Goal: Task Accomplishment & Management: Manage account settings

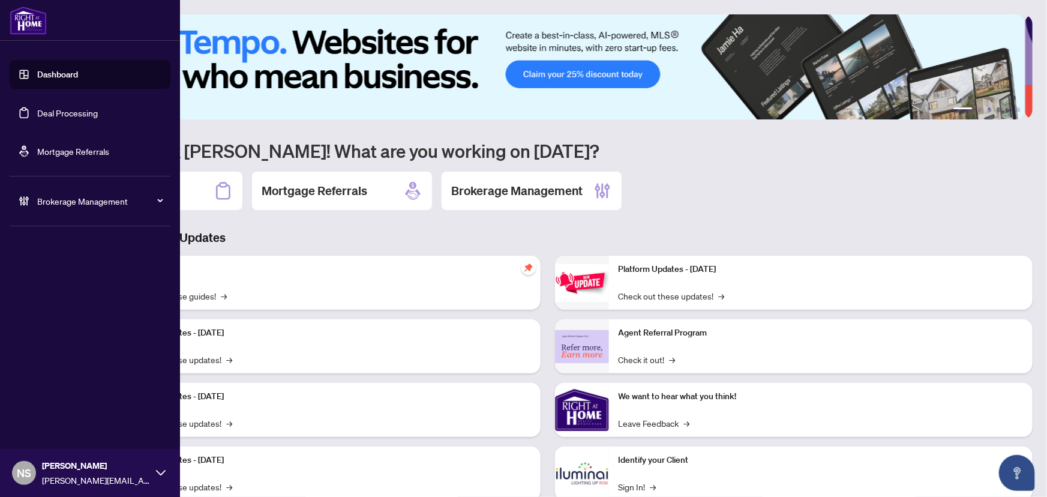
click at [55, 204] on span "Brokerage Management" at bounding box center [99, 200] width 125 height 13
click at [60, 288] on link "Manage Agents" at bounding box center [54, 287] width 59 height 11
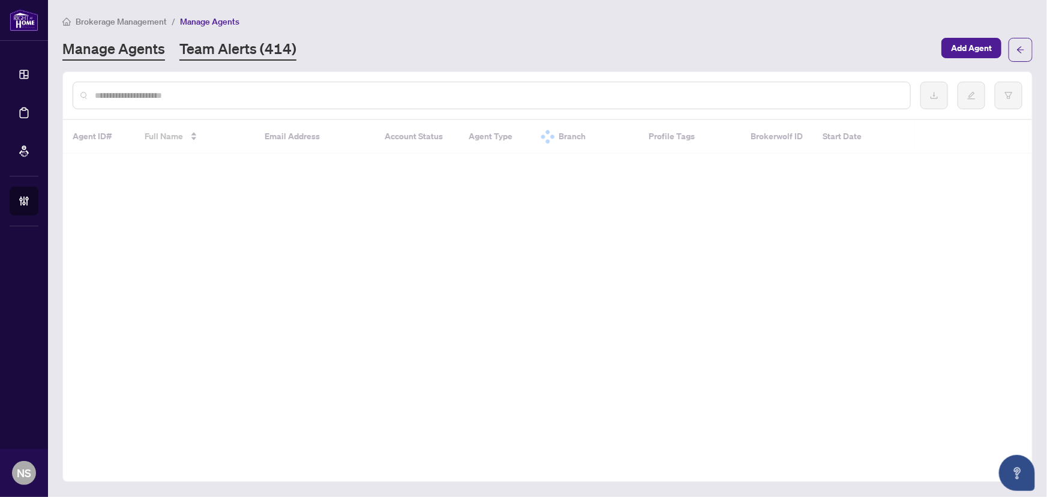
click at [226, 46] on link "Team Alerts (414)" at bounding box center [237, 50] width 117 height 22
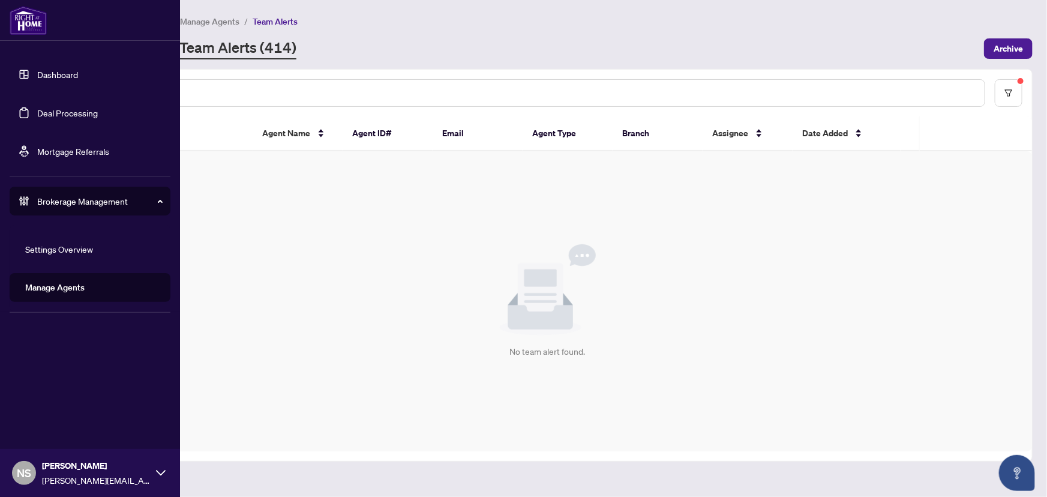
click at [37, 116] on link "Deal Processing" at bounding box center [67, 112] width 61 height 11
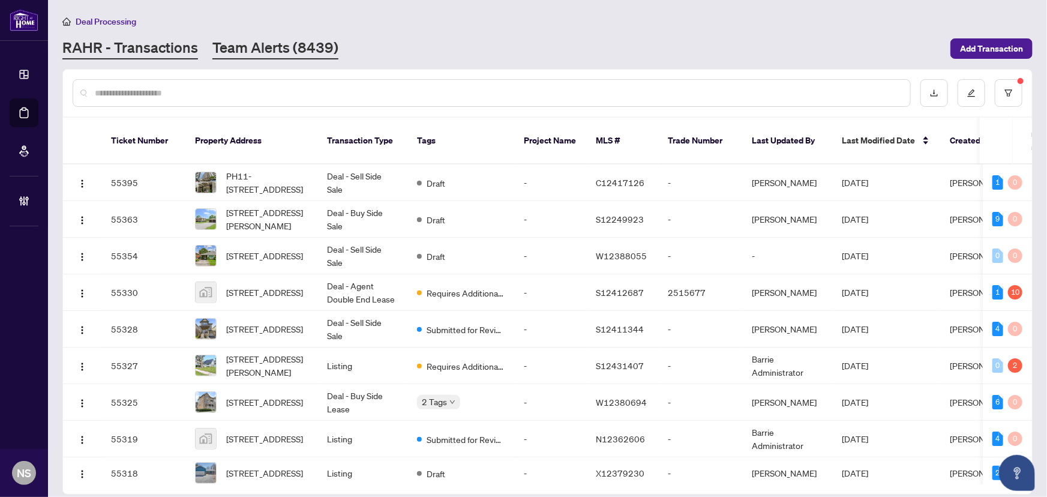
click at [243, 48] on link "Team Alerts (8439)" at bounding box center [275, 49] width 126 height 22
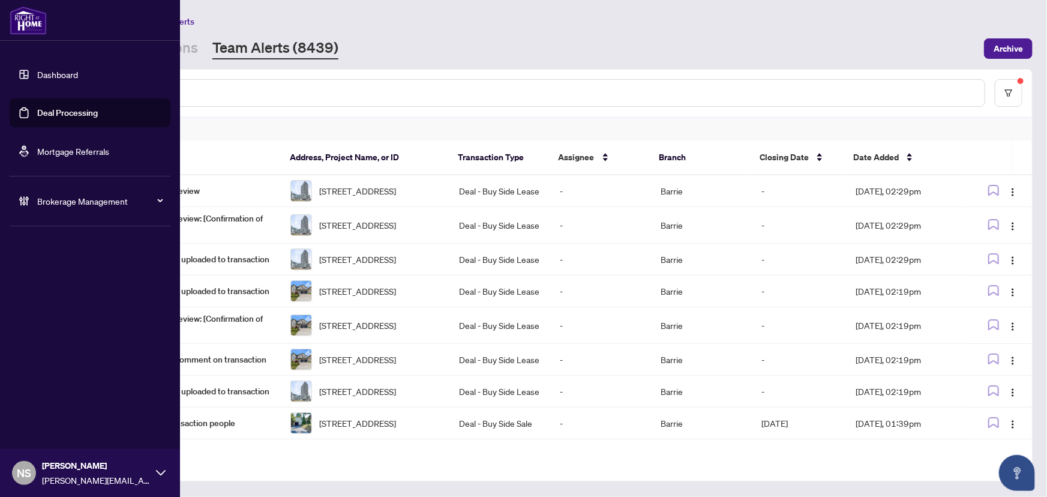
click at [37, 206] on span "Brokerage Management" at bounding box center [99, 200] width 125 height 13
drag, startPoint x: 46, startPoint y: 288, endPoint x: 54, endPoint y: 283, distance: 9.2
click at [47, 288] on link "Manage Agents" at bounding box center [54, 287] width 59 height 11
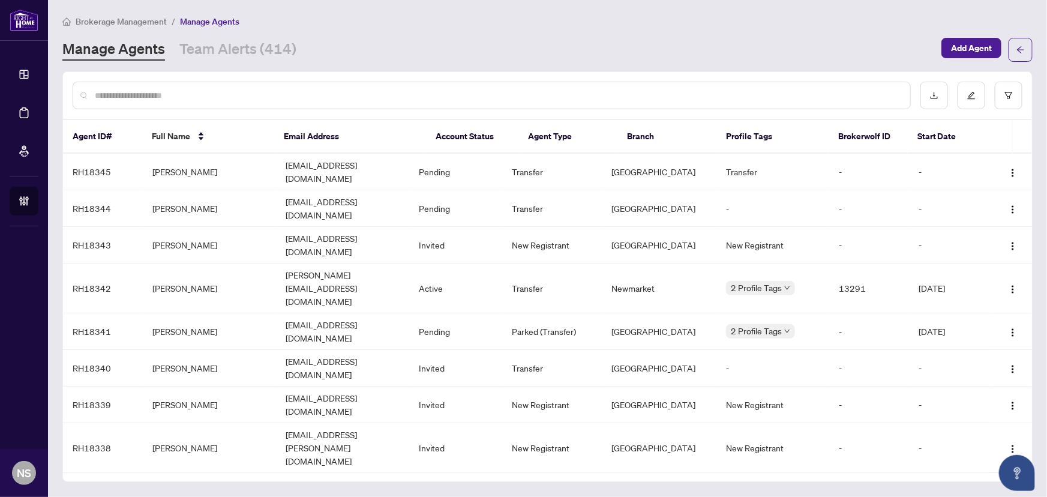
click at [235, 95] on input "text" at bounding box center [498, 95] width 806 height 13
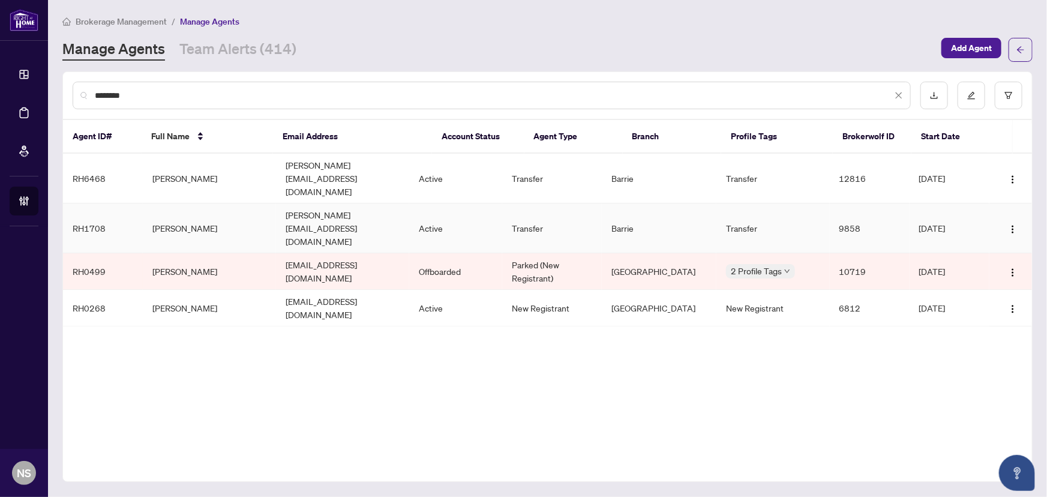
type input "*******"
click at [217, 203] on td "Arianna Swietlinski" at bounding box center [209, 228] width 133 height 50
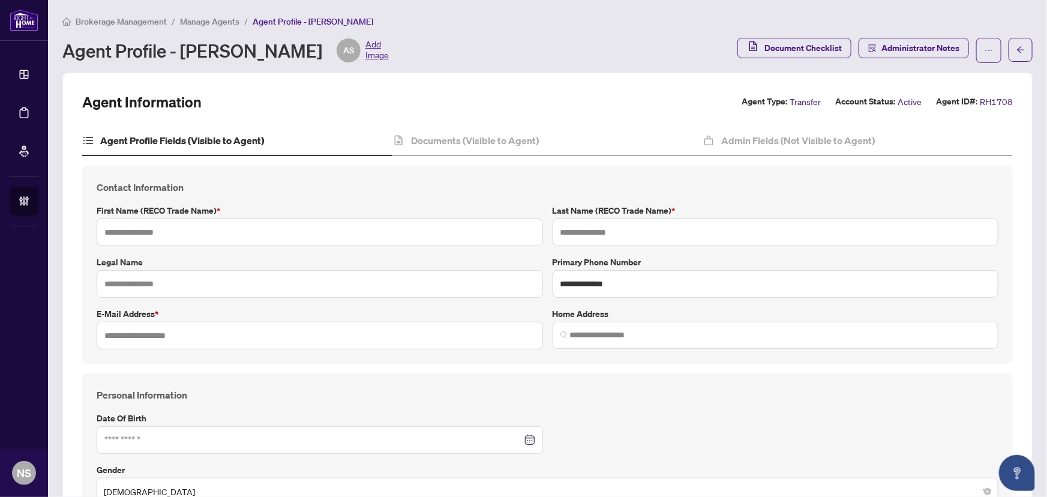
type input "*******"
type input "**********"
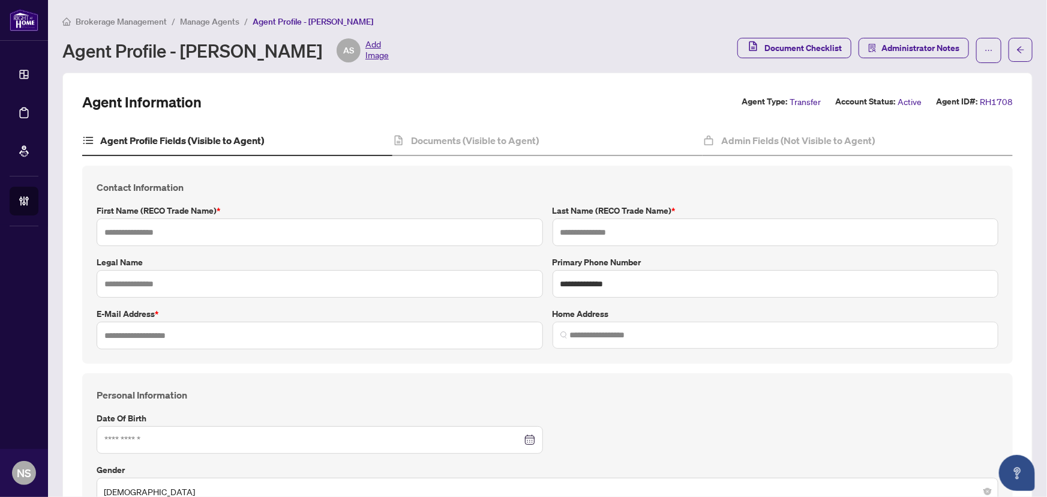
type input "*********"
type input "*"
type input "*******"
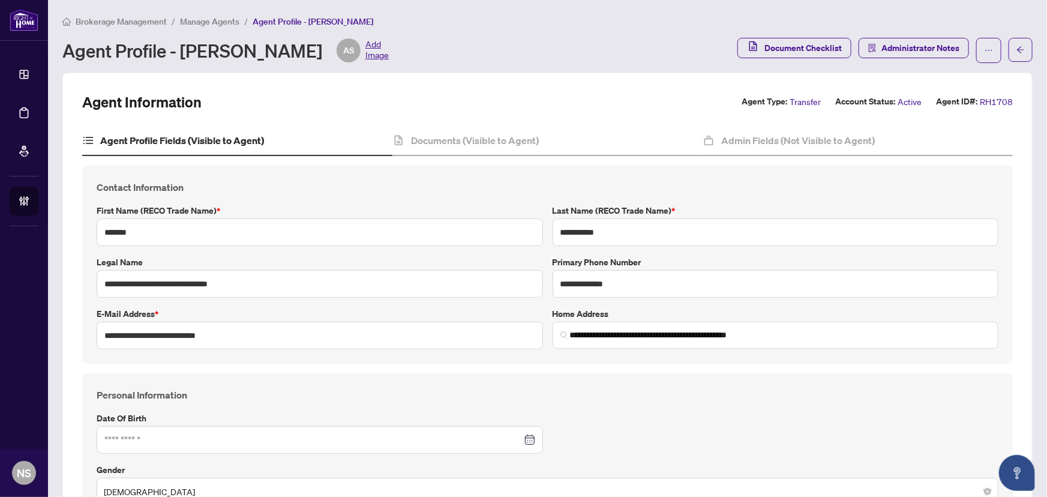
type input "**********"
type input "****"
type input "**********"
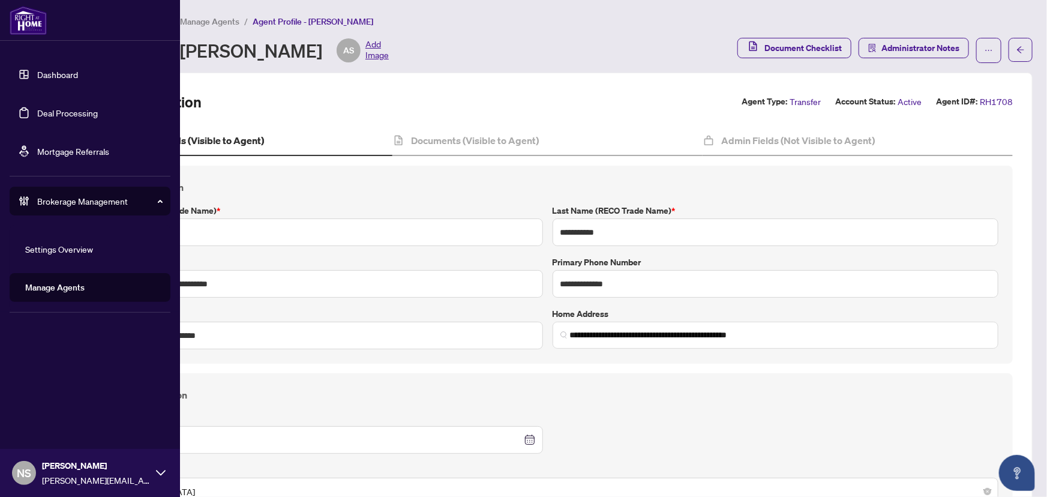
drag, startPoint x: 40, startPoint y: 118, endPoint x: 97, endPoint y: 113, distance: 57.8
click at [40, 118] on link "Deal Processing" at bounding box center [67, 112] width 61 height 11
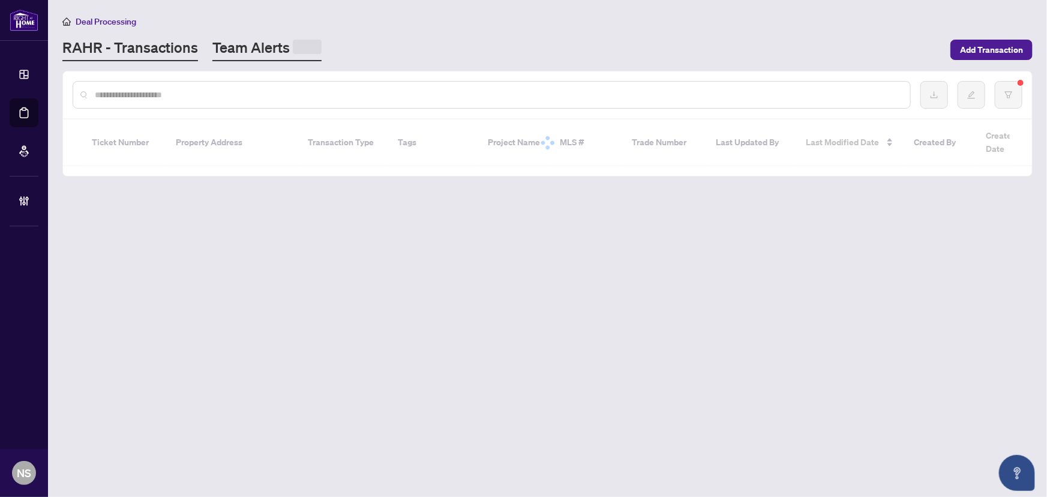
click at [280, 55] on link "Team Alerts" at bounding box center [266, 49] width 109 height 23
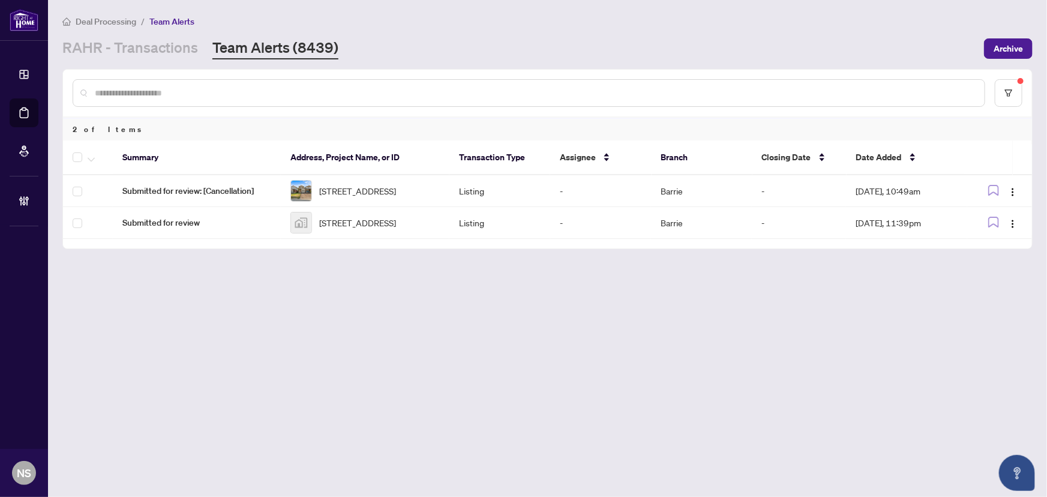
click at [763, 352] on main "Deal Processing / Team Alerts RAHR - Transactions Team Alerts (8439) Archive 2 …" at bounding box center [547, 248] width 999 height 497
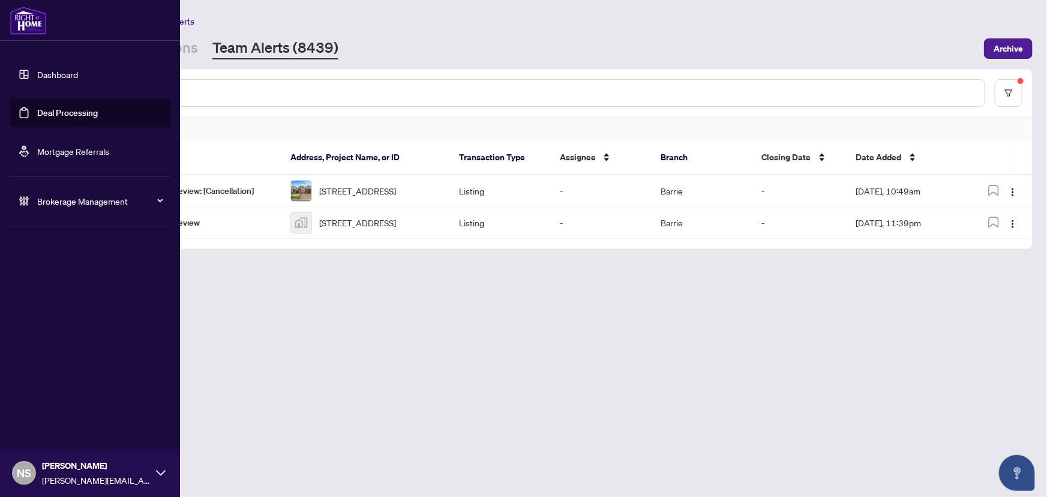
click at [43, 108] on link "Deal Processing" at bounding box center [67, 112] width 61 height 11
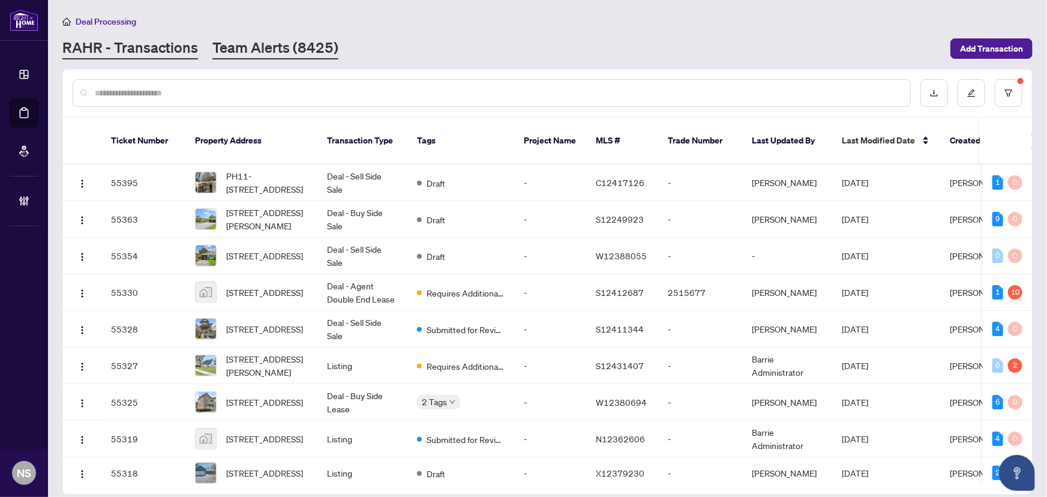
click at [295, 48] on link "Team Alerts (8425)" at bounding box center [275, 49] width 126 height 22
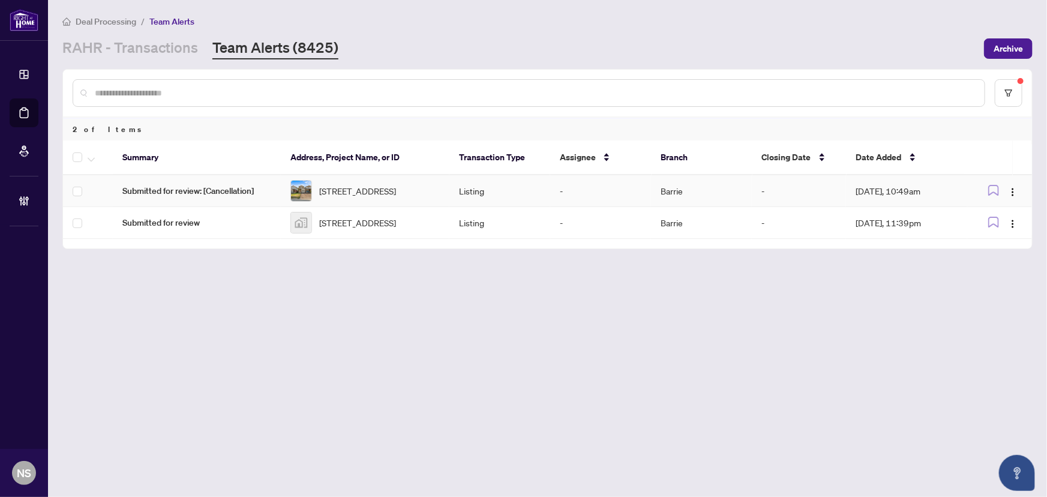
click at [182, 197] on span "Submitted for review: [Cancellation]" at bounding box center [196, 190] width 149 height 13
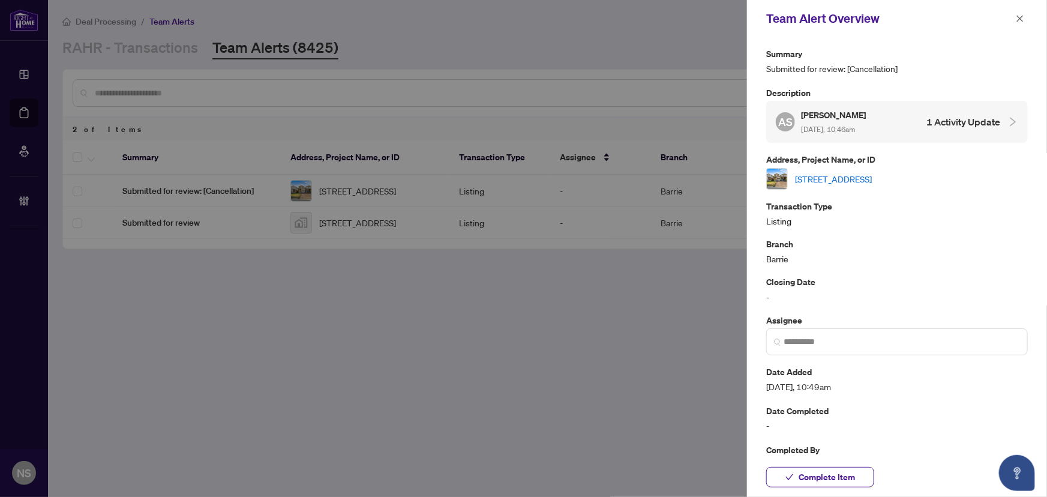
click at [864, 178] on link "[STREET_ADDRESS]" at bounding box center [833, 178] width 77 height 13
click at [1021, 22] on icon "close" at bounding box center [1020, 18] width 8 height 8
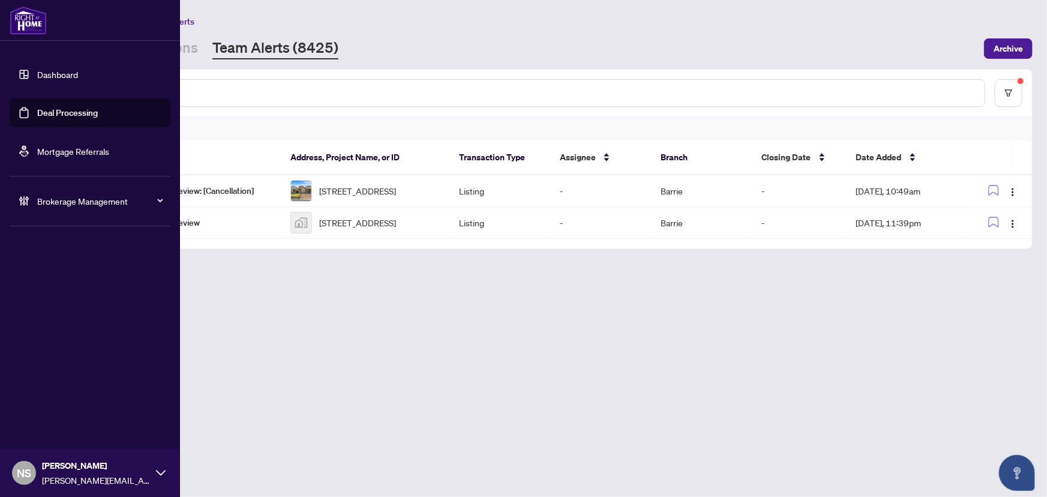
click at [37, 111] on link "Deal Processing" at bounding box center [67, 112] width 61 height 11
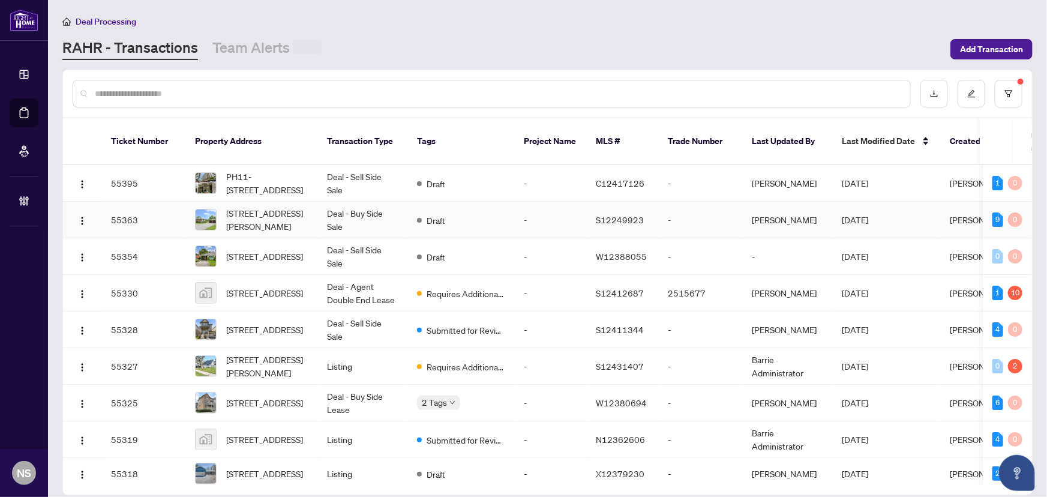
click at [228, 170] on span "PH11-45 Carlton St, Toronto, Ontario M5B 2H9, Canada" at bounding box center [267, 183] width 82 height 26
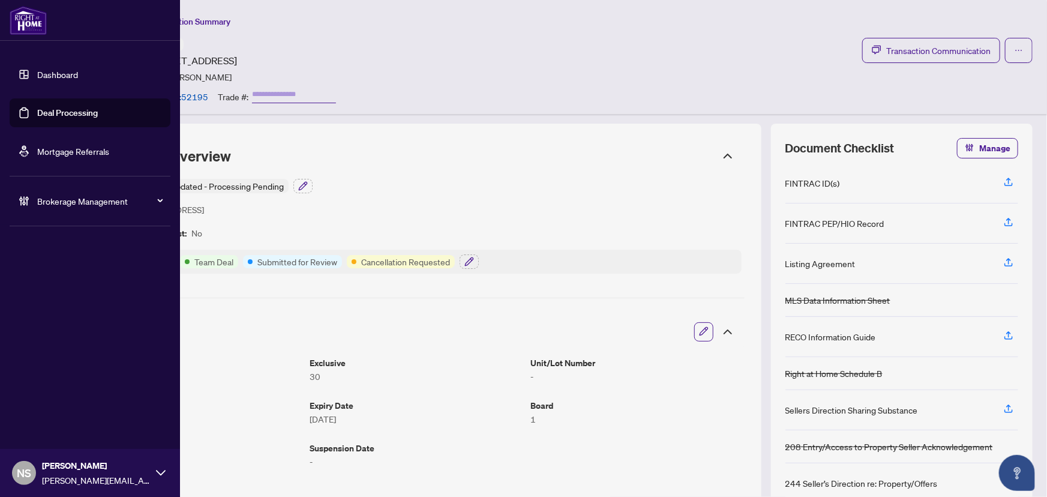
click at [46, 118] on link "Deal Processing" at bounding box center [67, 112] width 61 height 11
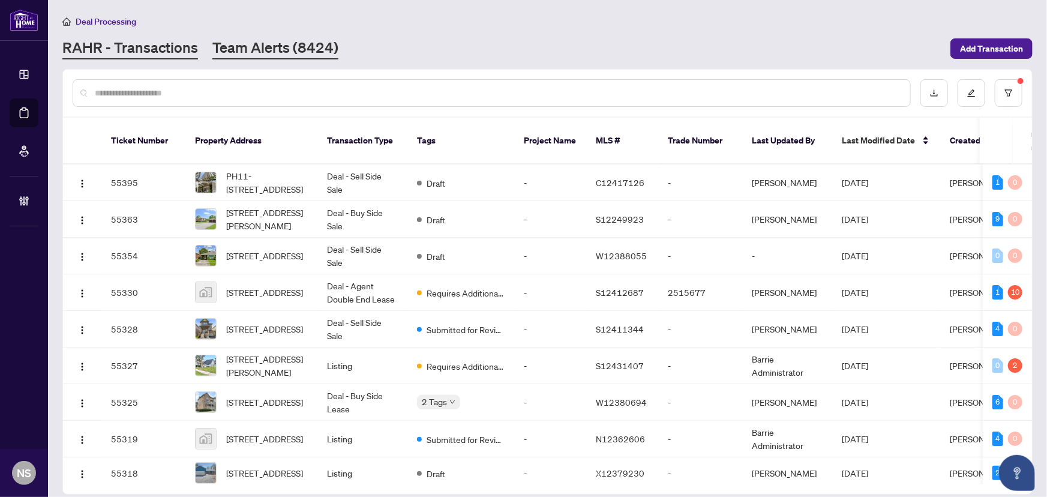
click at [306, 40] on link "Team Alerts (8424)" at bounding box center [275, 49] width 126 height 22
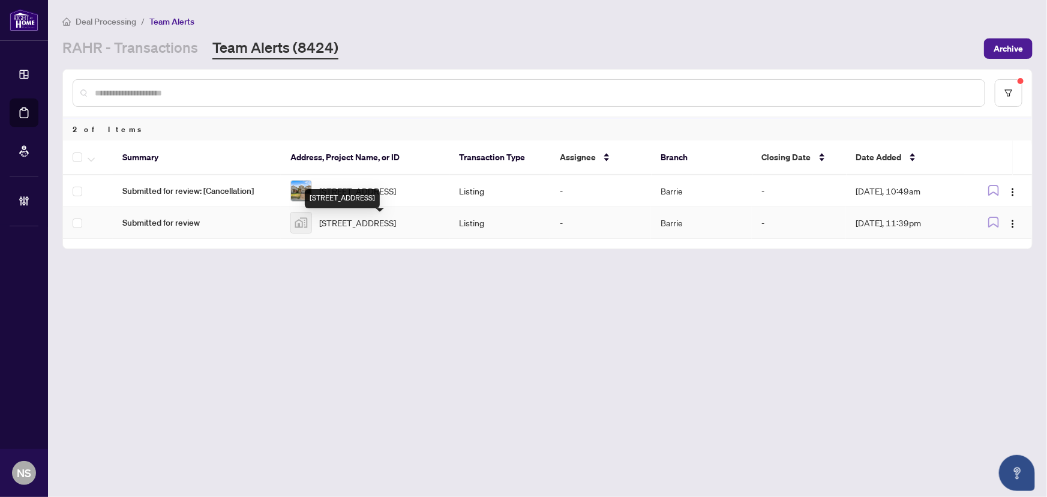
click at [349, 229] on span "[STREET_ADDRESS]" at bounding box center [357, 222] width 77 height 13
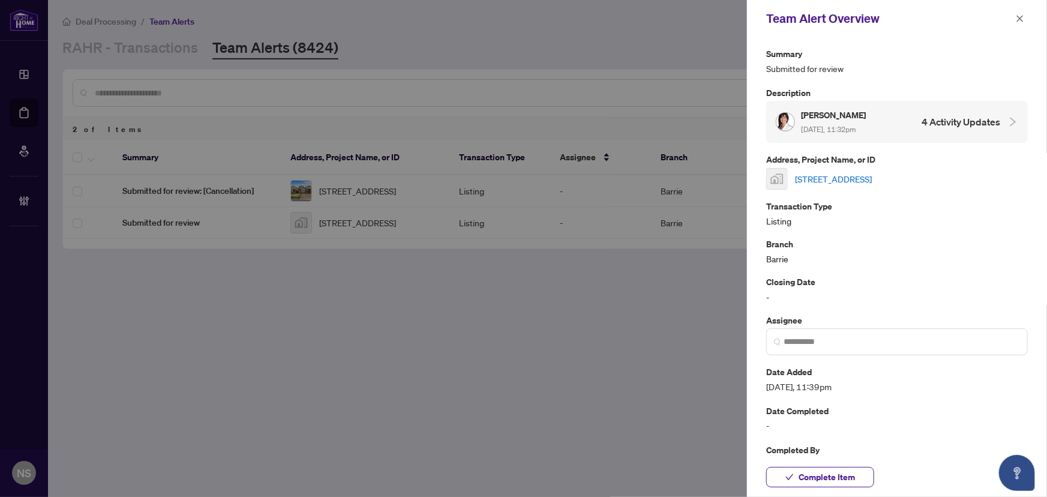
click at [870, 176] on link "[STREET_ADDRESS]" at bounding box center [833, 178] width 77 height 13
click at [1013, 15] on button "button" at bounding box center [1021, 18] width 16 height 14
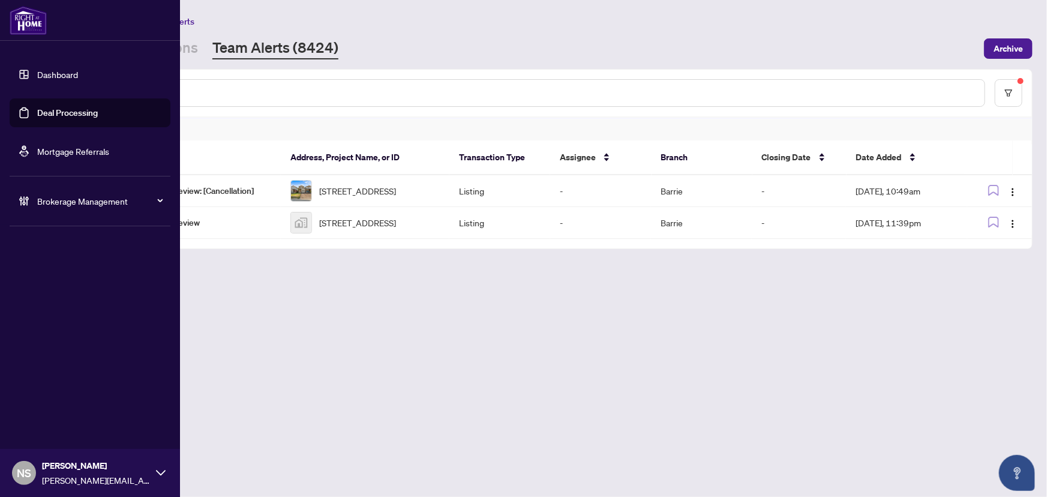
click at [84, 206] on span "Brokerage Management" at bounding box center [99, 200] width 125 height 13
click at [78, 291] on link "Manage Agents" at bounding box center [54, 287] width 59 height 11
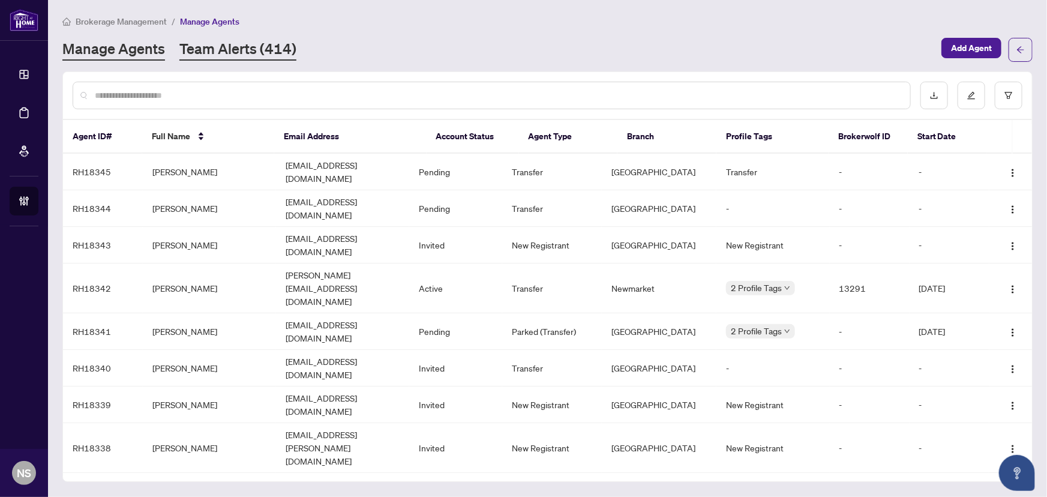
click at [222, 46] on link "Team Alerts (414)" at bounding box center [237, 50] width 117 height 22
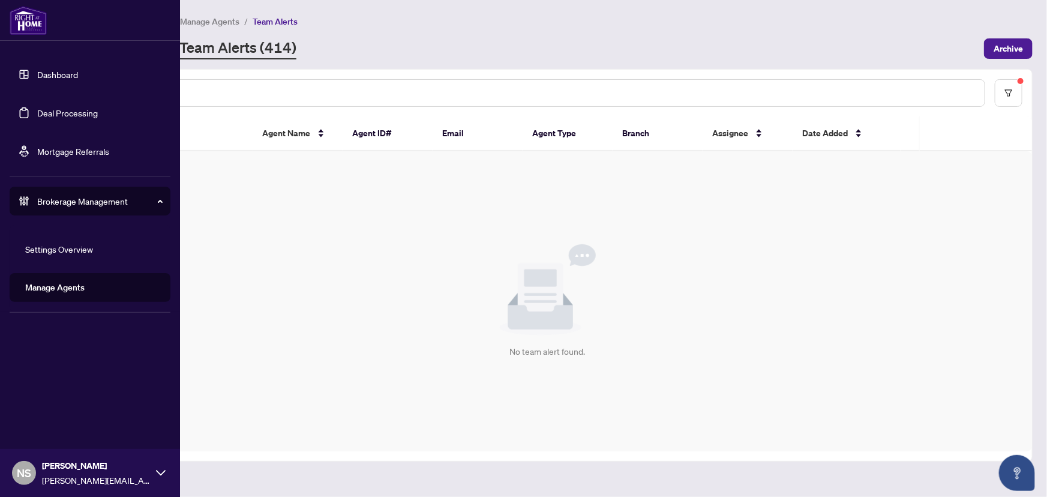
click at [81, 114] on link "Deal Processing" at bounding box center [67, 112] width 61 height 11
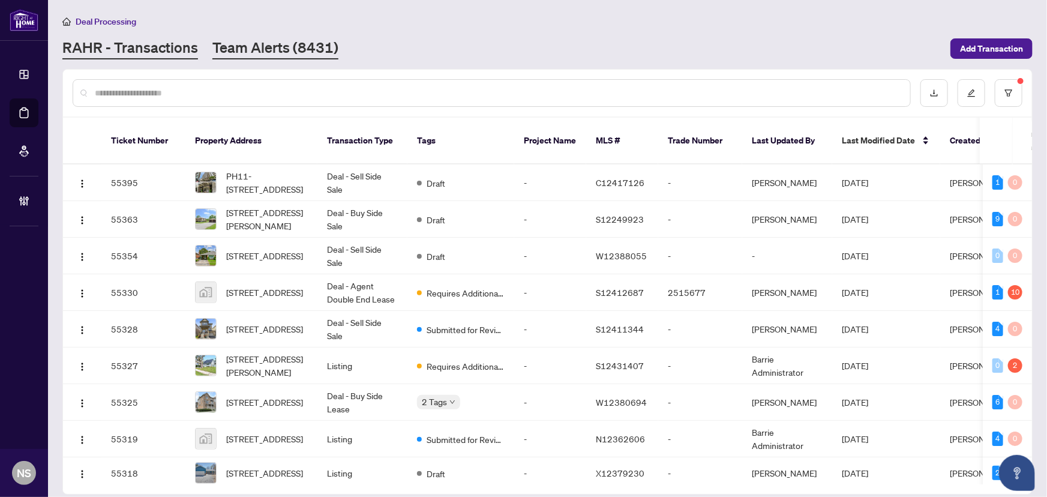
click at [321, 48] on link "Team Alerts (8431)" at bounding box center [275, 49] width 126 height 22
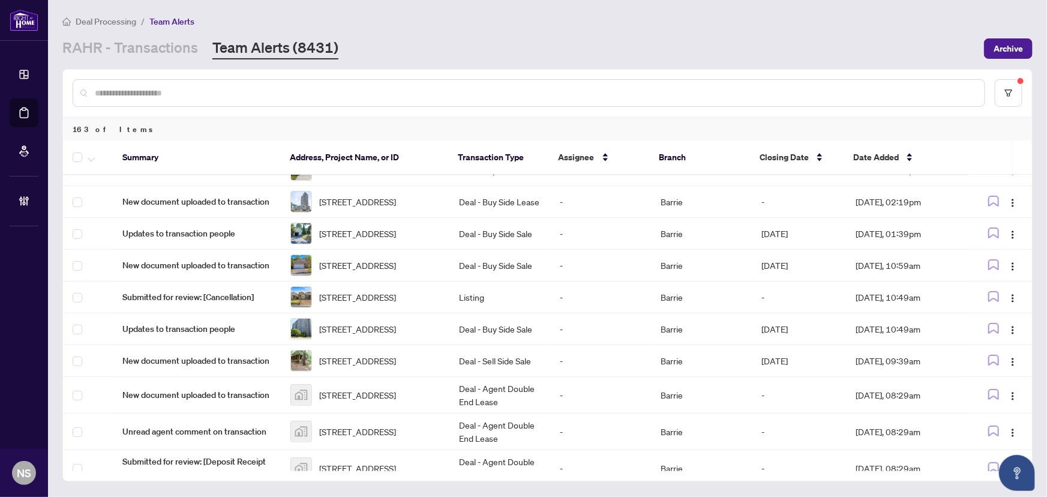
scroll to position [163, 0]
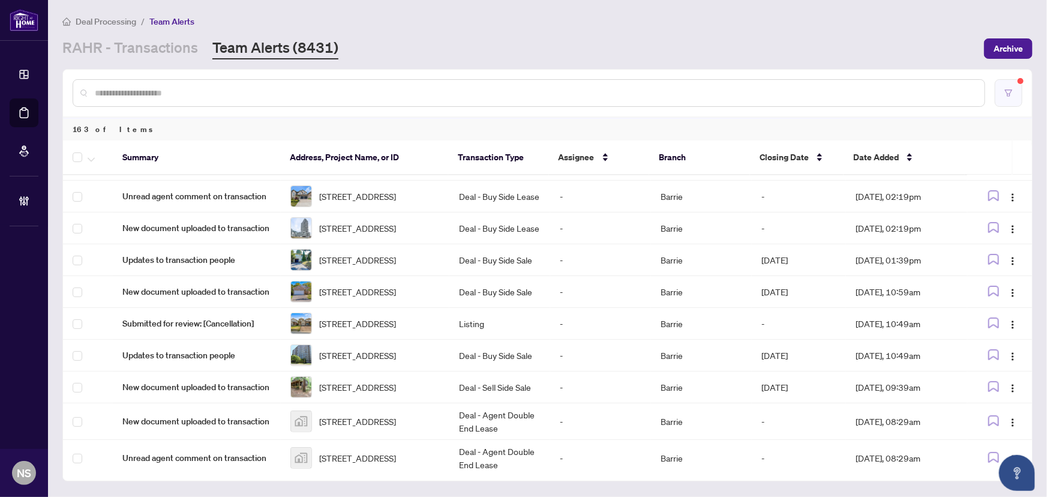
click at [1020, 91] on button "button" at bounding box center [1009, 93] width 28 height 28
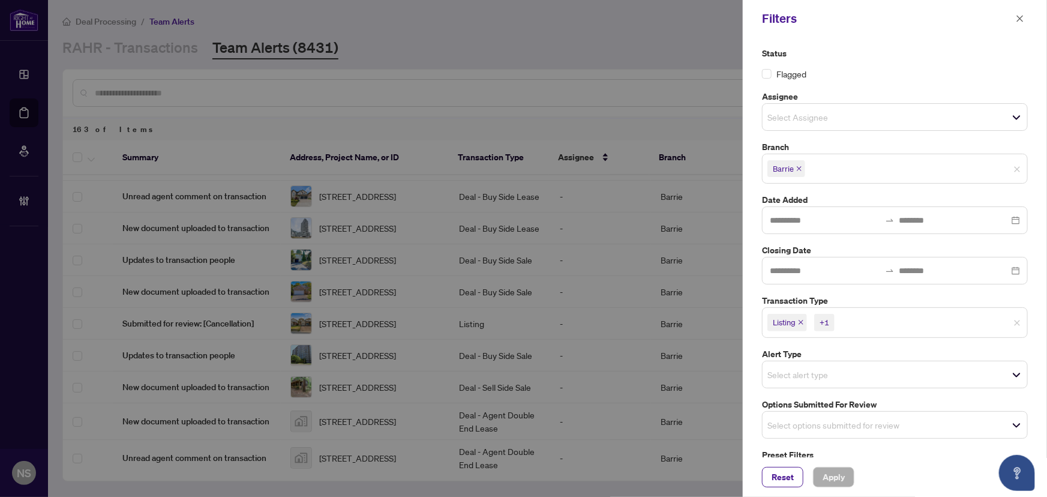
click at [804, 319] on icon "close" at bounding box center [801, 322] width 6 height 6
drag, startPoint x: 828, startPoint y: 322, endPoint x: 821, endPoint y: 349, distance: 28.5
click at [829, 322] on icon "close" at bounding box center [828, 323] width 5 height 5
click at [806, 424] on input "search" at bounding box center [810, 422] width 84 height 14
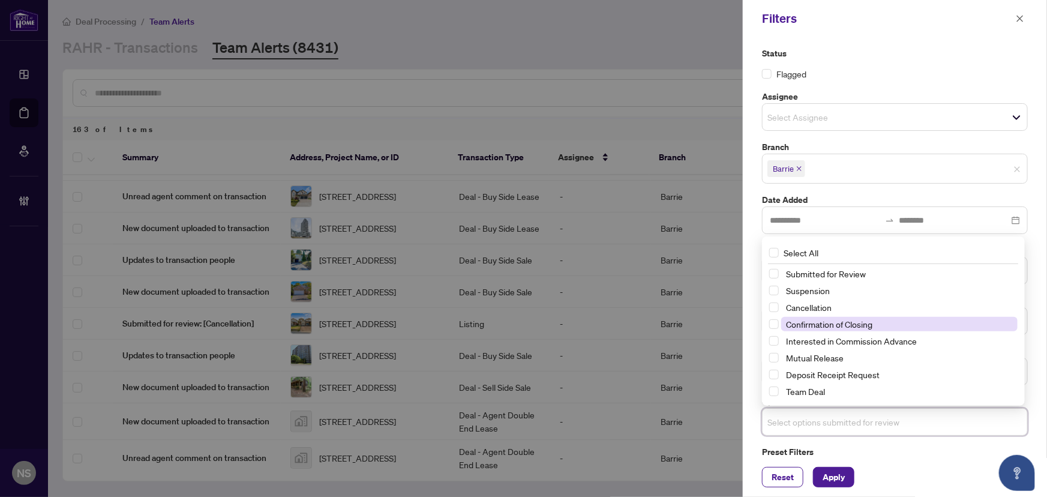
drag, startPoint x: 808, startPoint y: 355, endPoint x: 810, endPoint y: 326, distance: 28.9
click at [808, 354] on span "Mutual Release" at bounding box center [815, 357] width 58 height 11
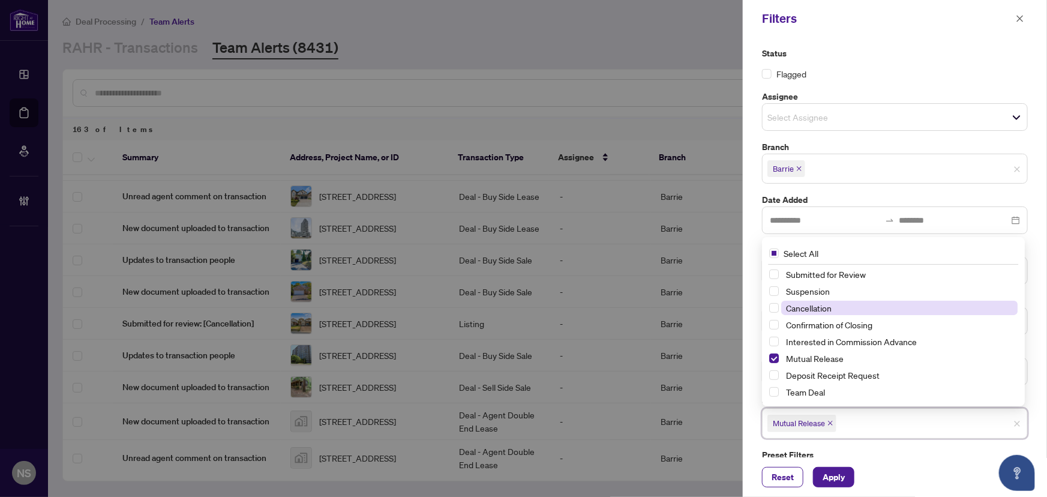
click at [811, 306] on span "Cancellation" at bounding box center [809, 308] width 46 height 11
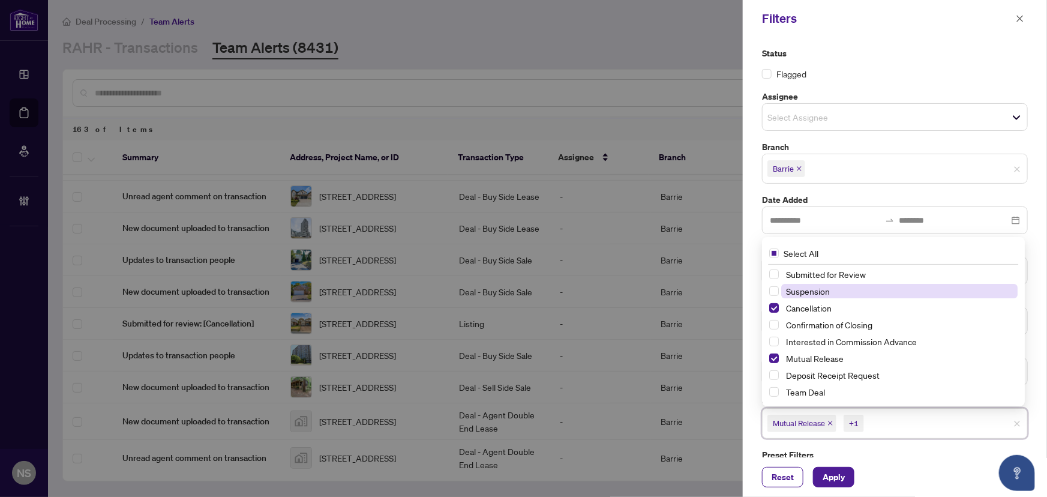
click at [810, 292] on span "Suspension" at bounding box center [808, 291] width 44 height 11
click at [841, 478] on span "Apply" at bounding box center [834, 477] width 22 height 19
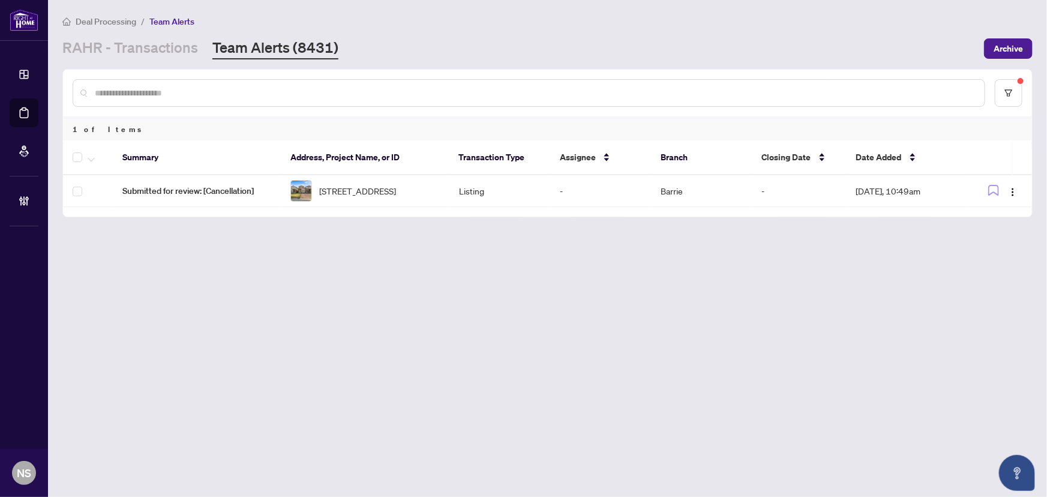
scroll to position [0, 0]
click at [139, 196] on span "Submitted for review: [Cancellation]" at bounding box center [196, 190] width 149 height 13
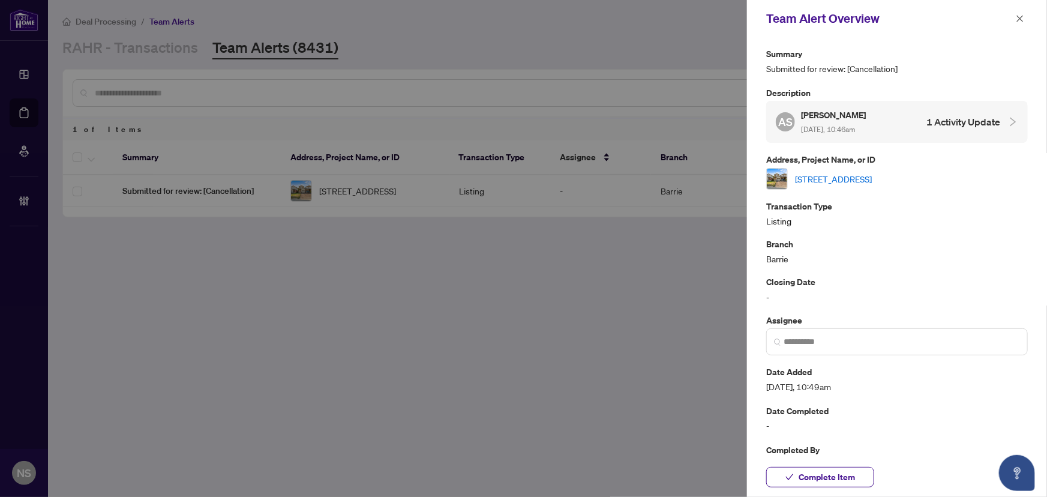
click at [840, 180] on link "219 Banting Cres, Essa, Ontario L3W 0P8, Canada" at bounding box center [833, 178] width 77 height 13
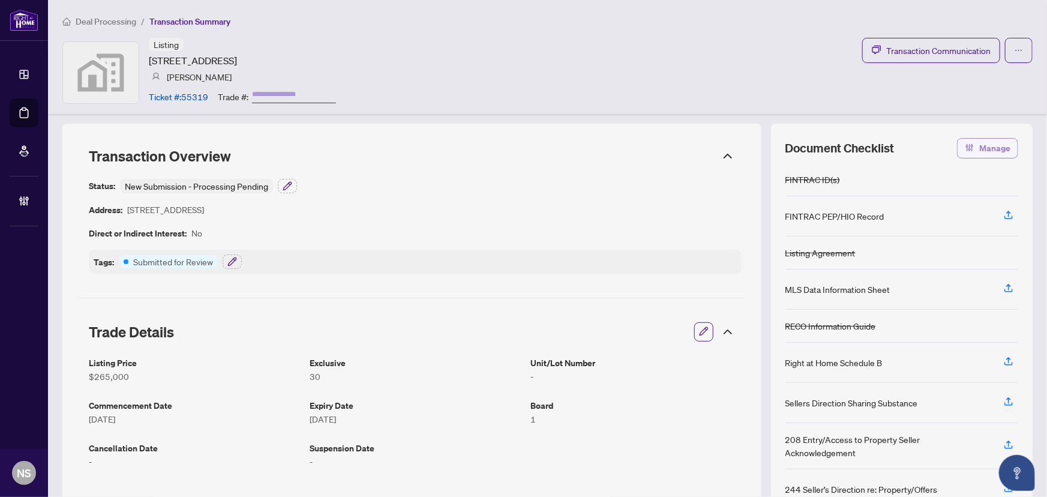
click at [971, 149] on button "Manage" at bounding box center [987, 148] width 61 height 20
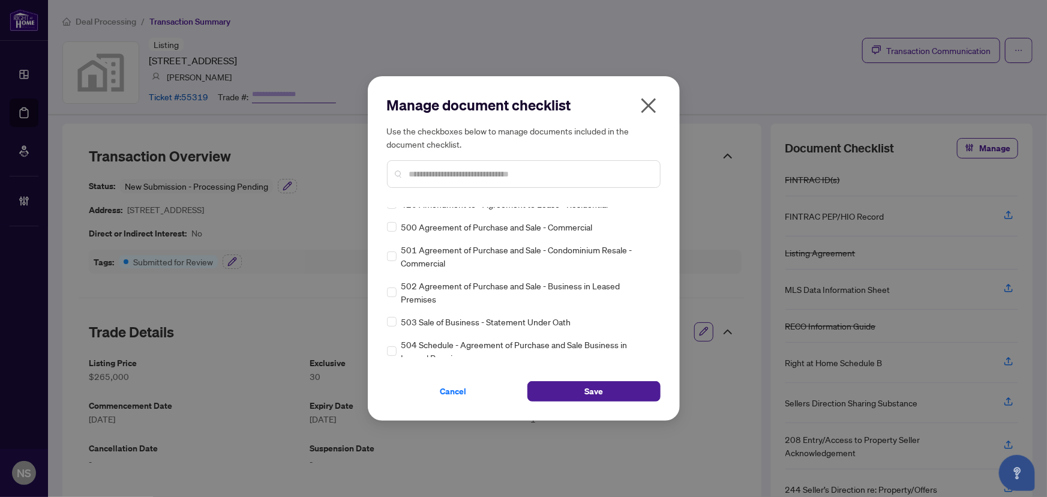
scroll to position [6002, 0]
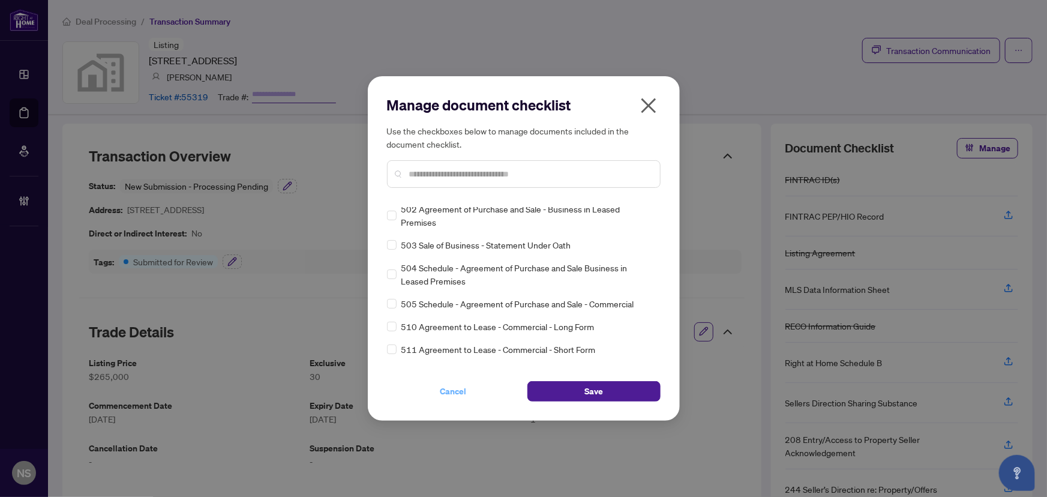
click at [455, 394] on span "Cancel" at bounding box center [454, 391] width 26 height 19
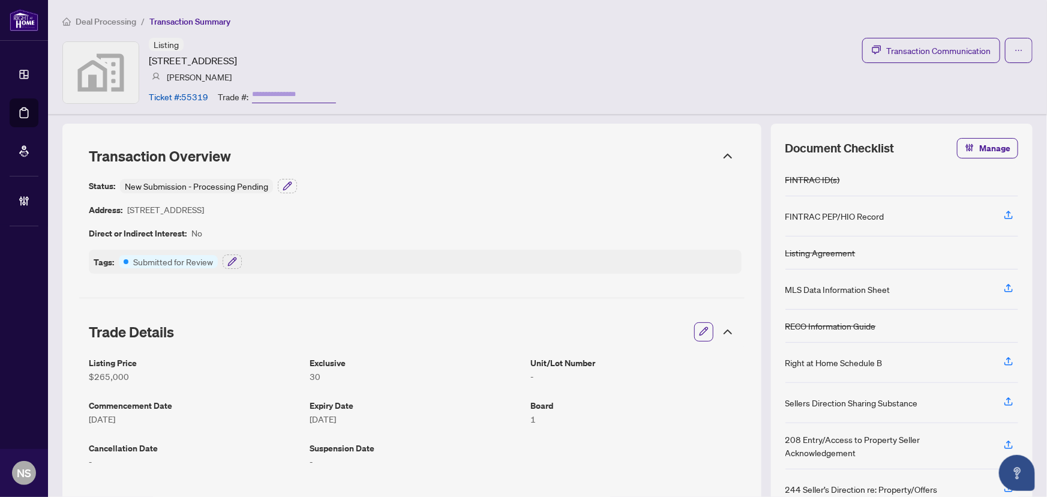
click at [800, 134] on div "Document Checklist Manage FINTRAC ID(s) FINTRAC PEP/HIO Record Listing Agreemen…" at bounding box center [902, 326] width 262 height 405
drag, startPoint x: 800, startPoint y: 134, endPoint x: 797, endPoint y: 127, distance: 7.8
drag, startPoint x: 797, startPoint y: 127, endPoint x: 762, endPoint y: 134, distance: 36.0
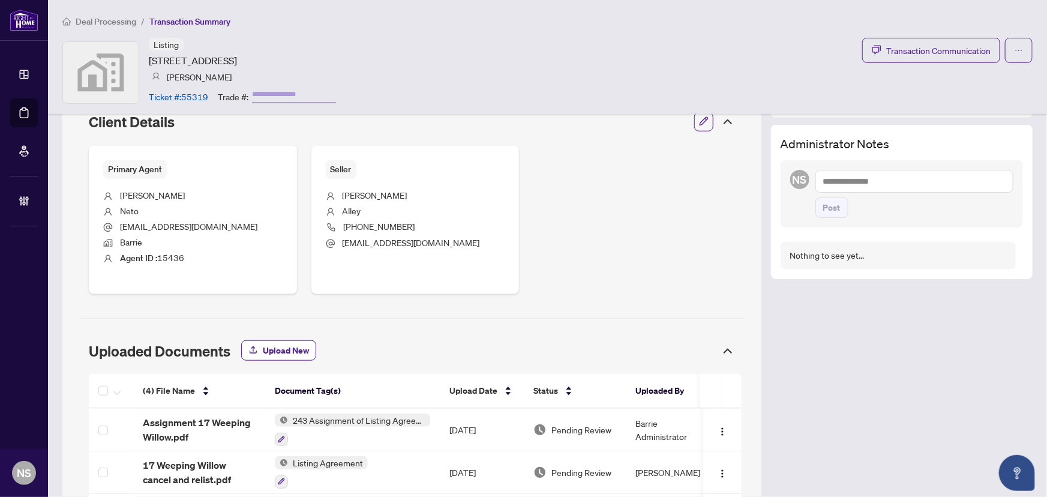
scroll to position [491, 0]
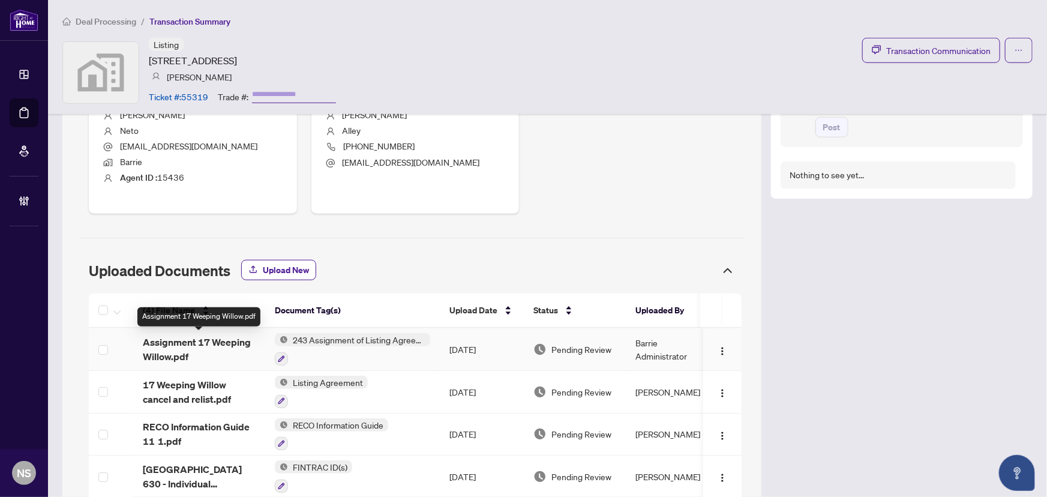
click at [165, 359] on span "Assignment 17 Weeping Willow.pdf" at bounding box center [199, 349] width 113 height 29
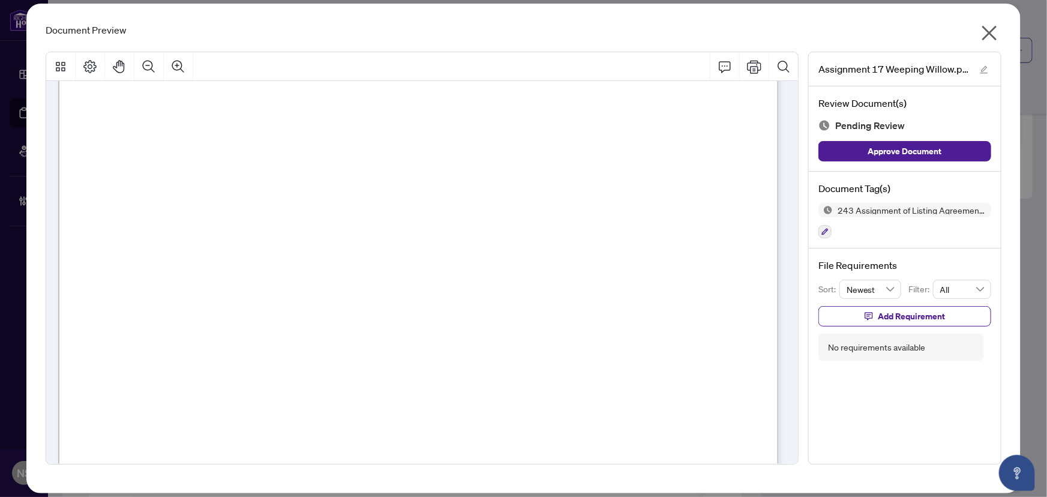
scroll to position [573, 0]
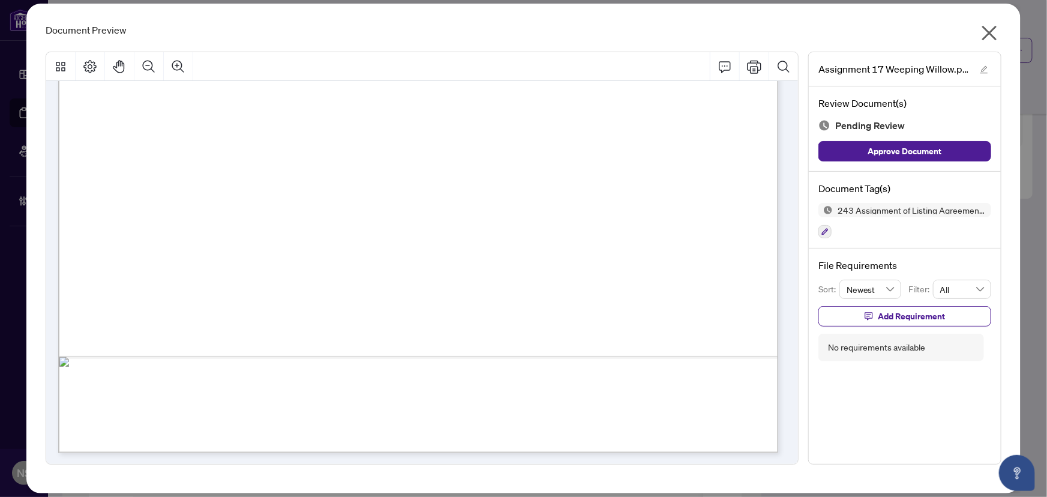
click at [996, 31] on icon "close" at bounding box center [989, 32] width 19 height 19
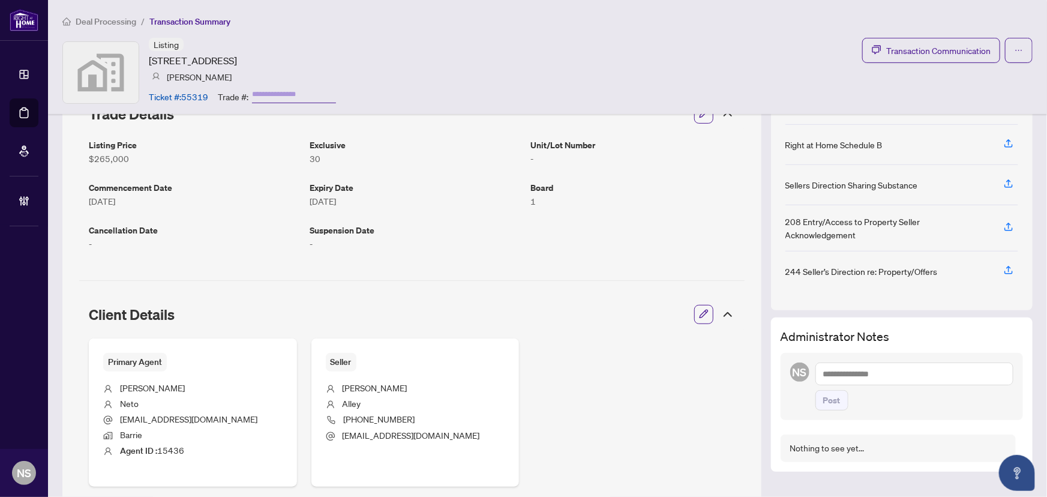
scroll to position [0, 0]
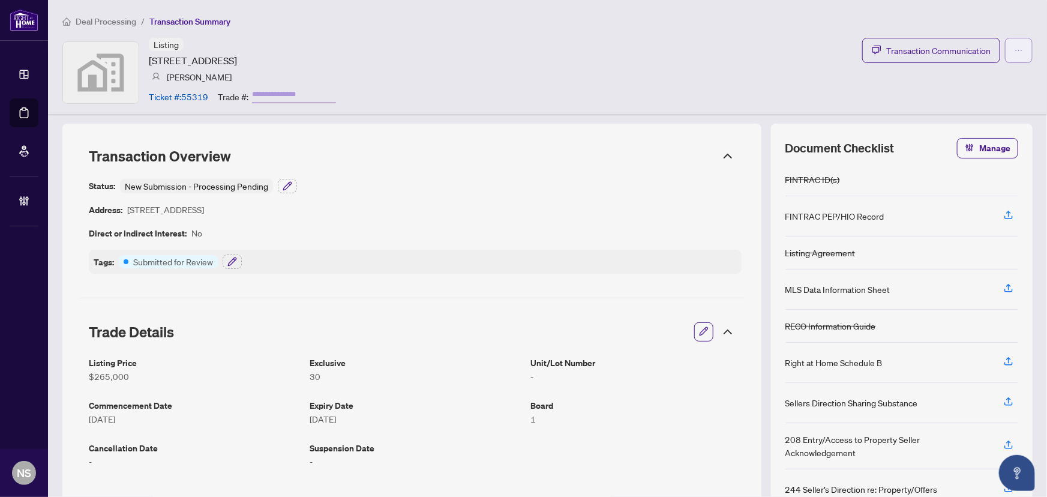
click at [1020, 57] on button "button" at bounding box center [1019, 50] width 28 height 25
click at [798, 92] on div "Listing 17 Weeping Willow Drive, Innisfil, ON, Canada Diane Neto Ticket #: 5531…" at bounding box center [547, 72] width 971 height 69
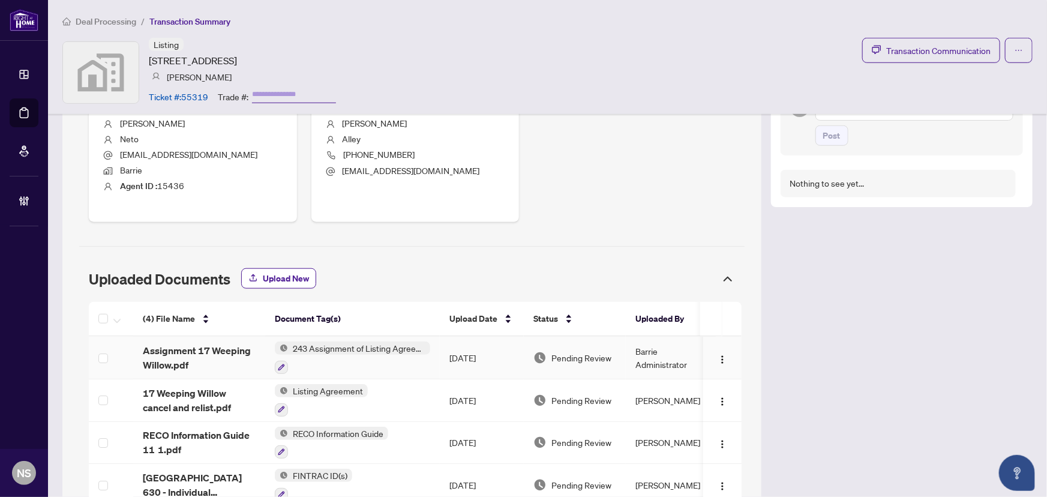
scroll to position [540, 0]
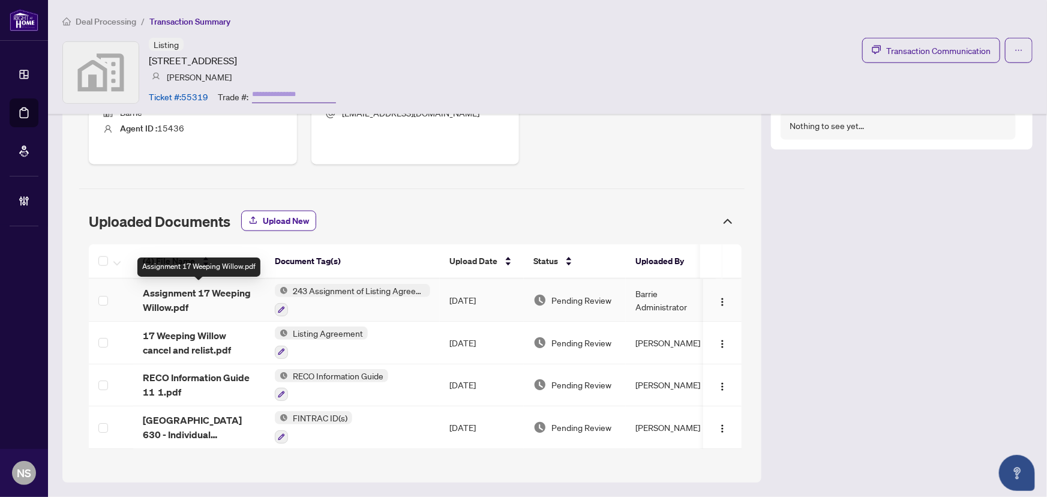
click at [190, 300] on span "Assignment 17 Weeping Willow.pdf" at bounding box center [199, 300] width 113 height 29
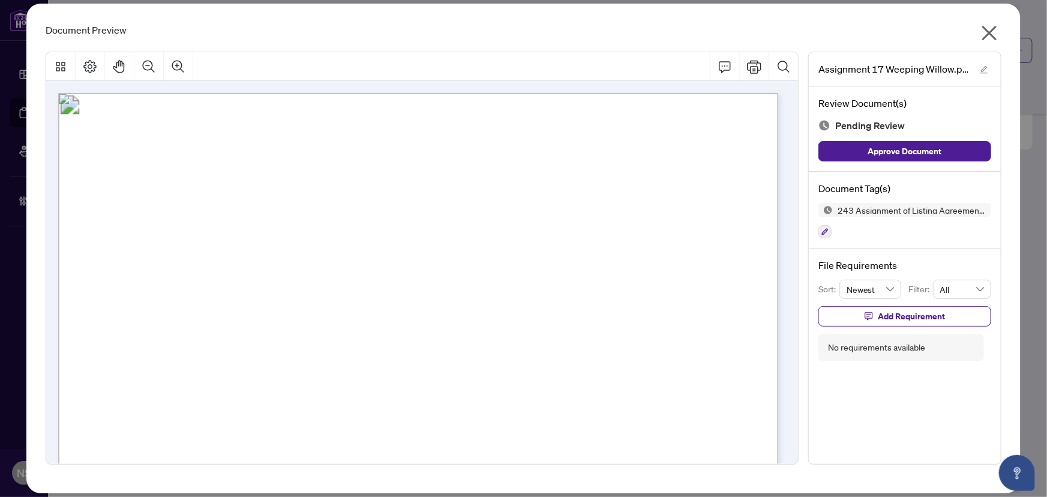
click at [989, 33] on icon "close" at bounding box center [990, 33] width 15 height 15
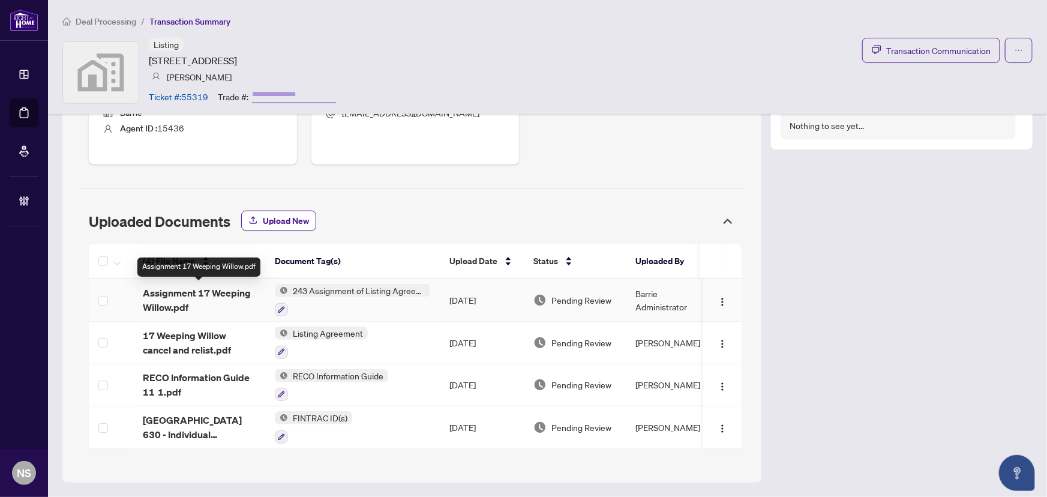
click at [180, 297] on span "Assignment 17 Weeping Willow.pdf" at bounding box center [199, 300] width 113 height 29
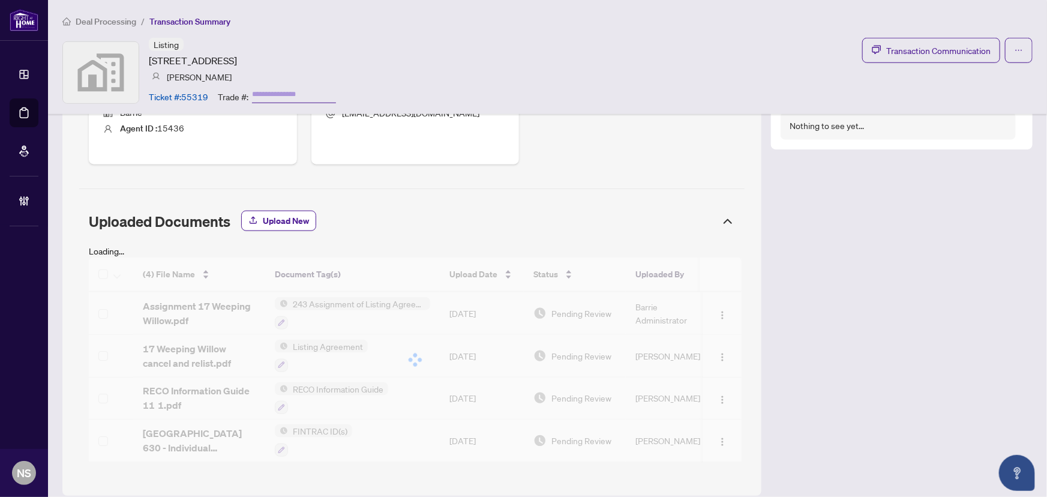
scroll to position [553, 0]
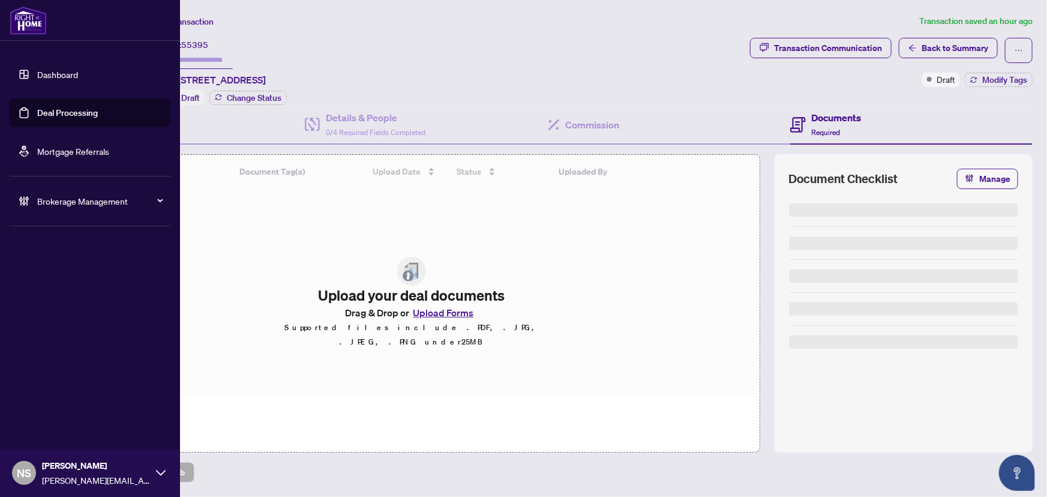
click at [41, 118] on link "Deal Processing" at bounding box center [67, 112] width 61 height 11
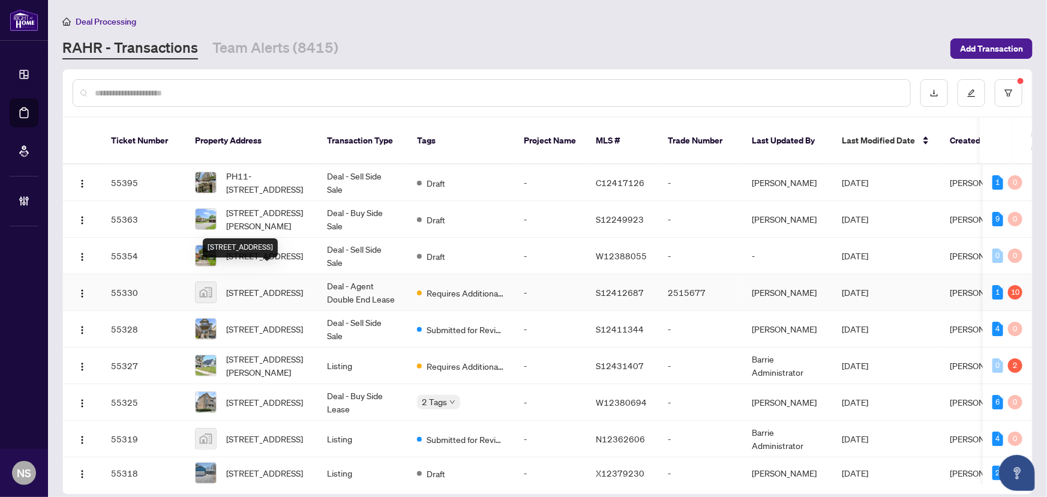
click at [246, 286] on span "[STREET_ADDRESS]" at bounding box center [264, 292] width 77 height 13
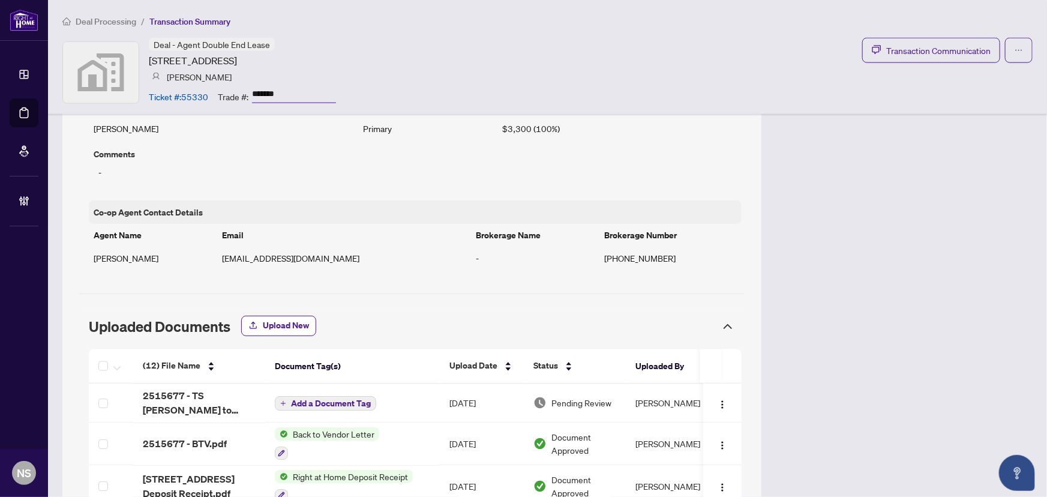
scroll to position [953, 0]
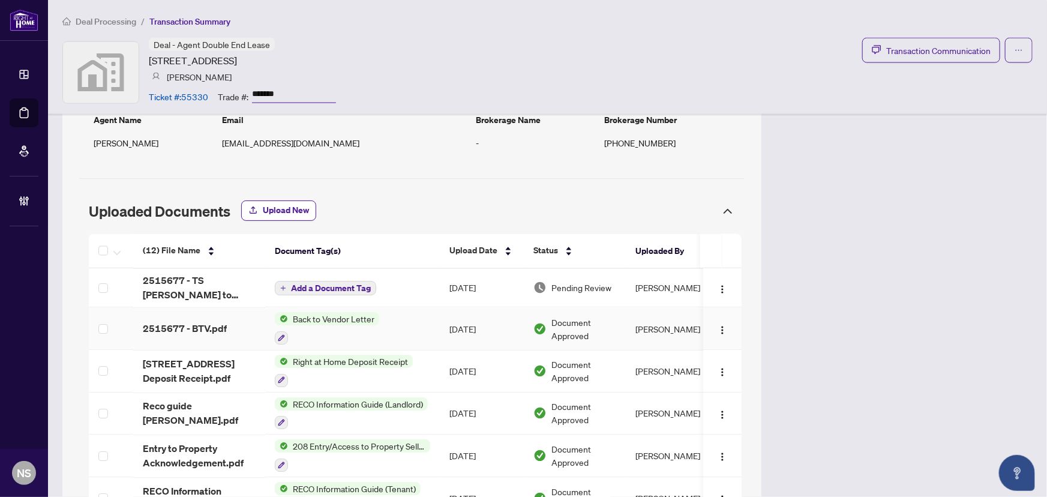
click at [158, 336] on td "2515677 - BTV.pdf" at bounding box center [199, 329] width 132 height 43
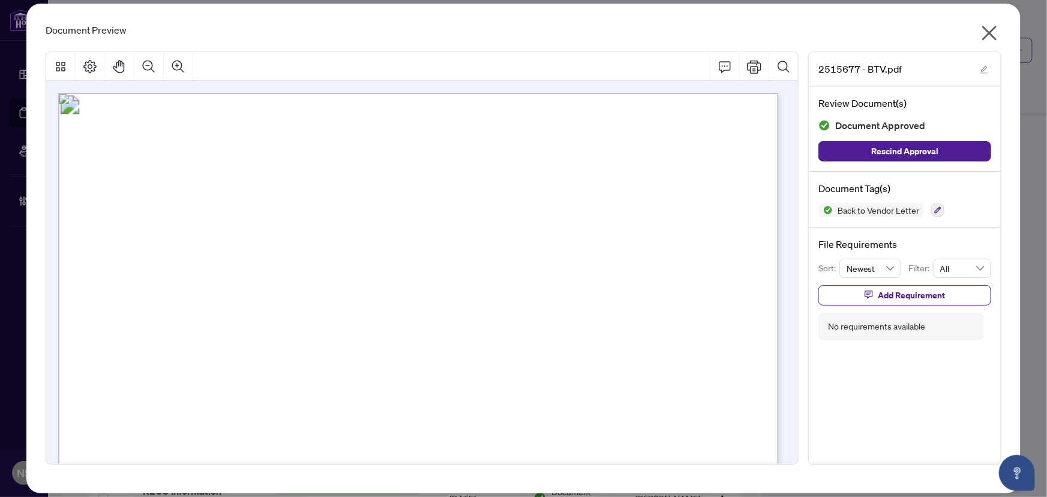
click at [990, 34] on icon "close" at bounding box center [990, 33] width 15 height 15
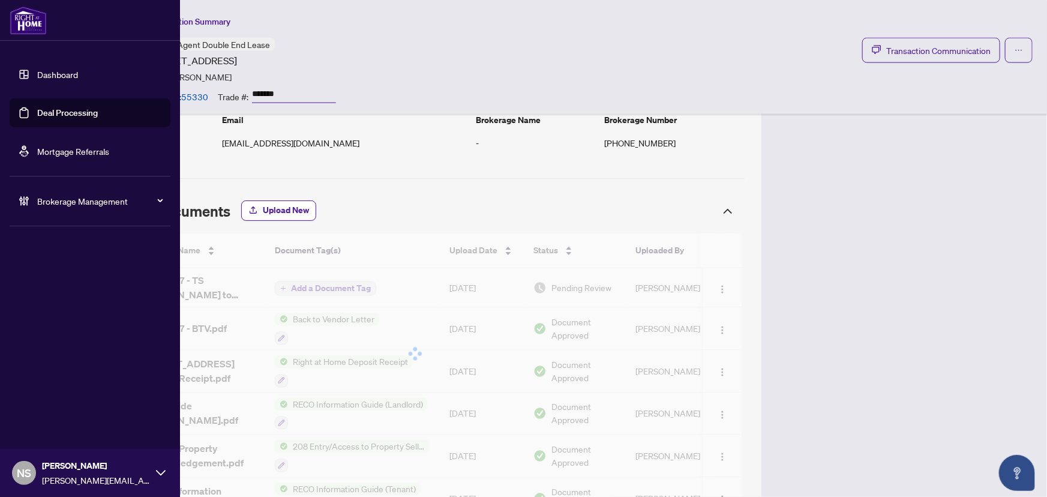
click at [48, 116] on link "Deal Processing" at bounding box center [67, 112] width 61 height 11
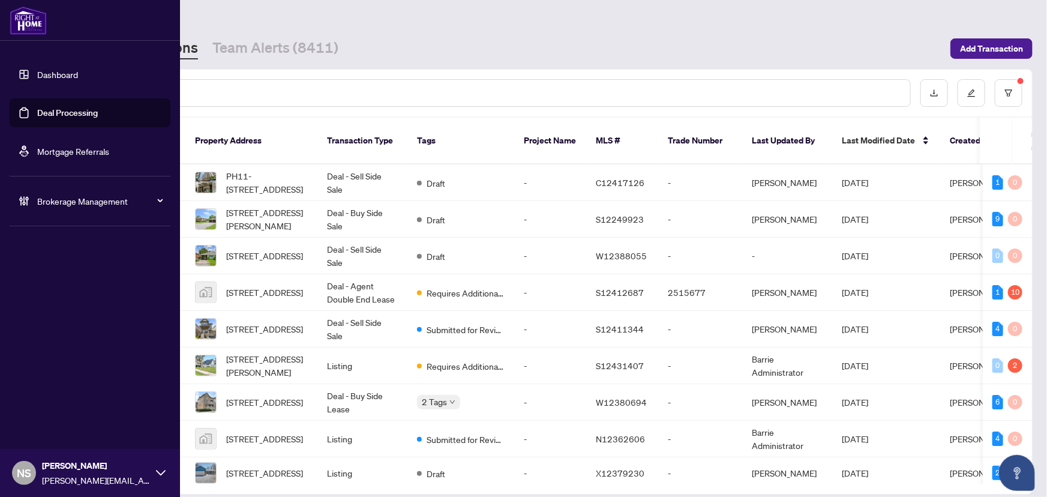
click at [37, 107] on link "Deal Processing" at bounding box center [67, 112] width 61 height 11
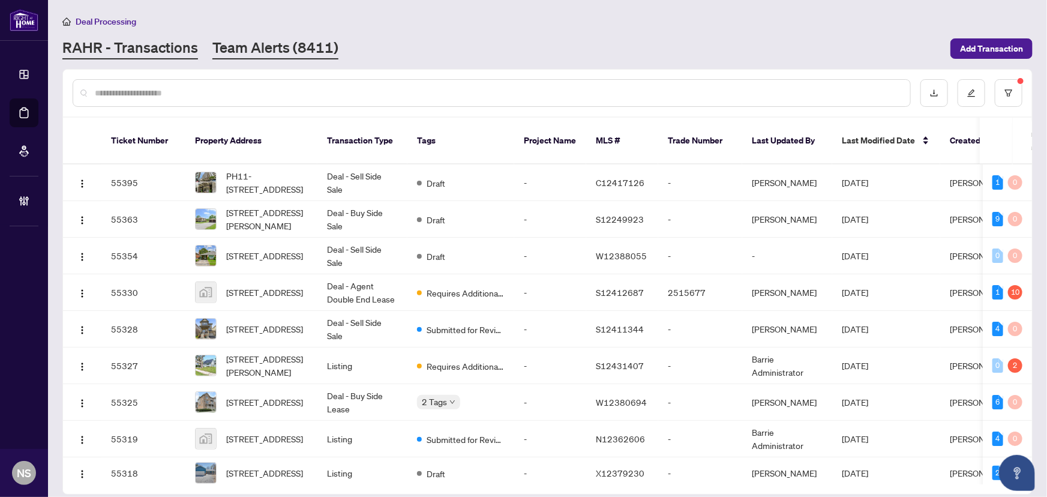
click at [283, 45] on link "Team Alerts (8411)" at bounding box center [275, 49] width 126 height 22
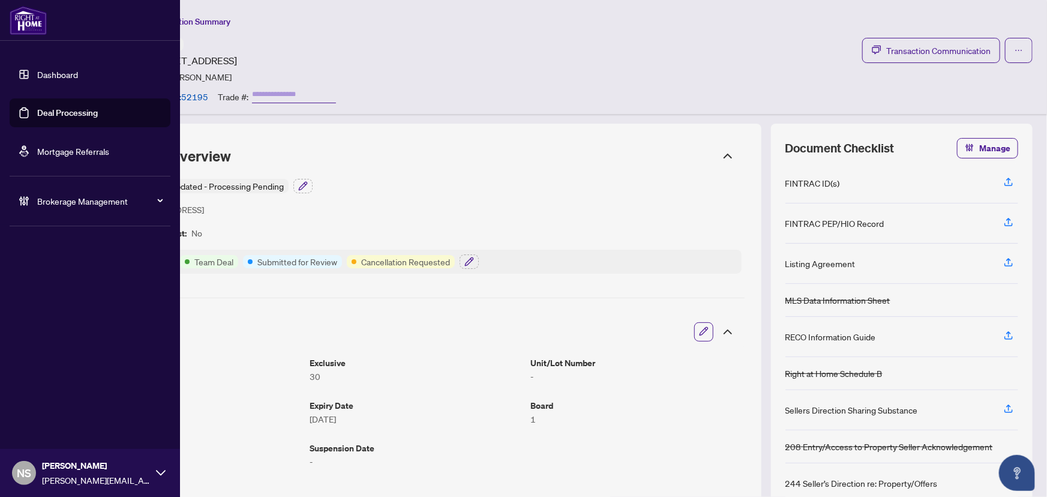
click at [37, 113] on link "Deal Processing" at bounding box center [67, 112] width 61 height 11
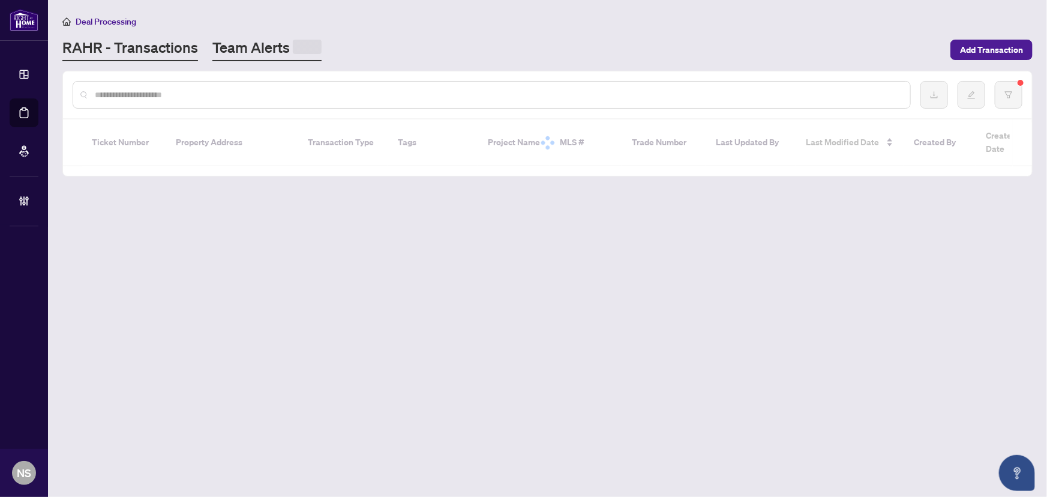
click at [284, 51] on link "Team Alerts" at bounding box center [266, 49] width 109 height 23
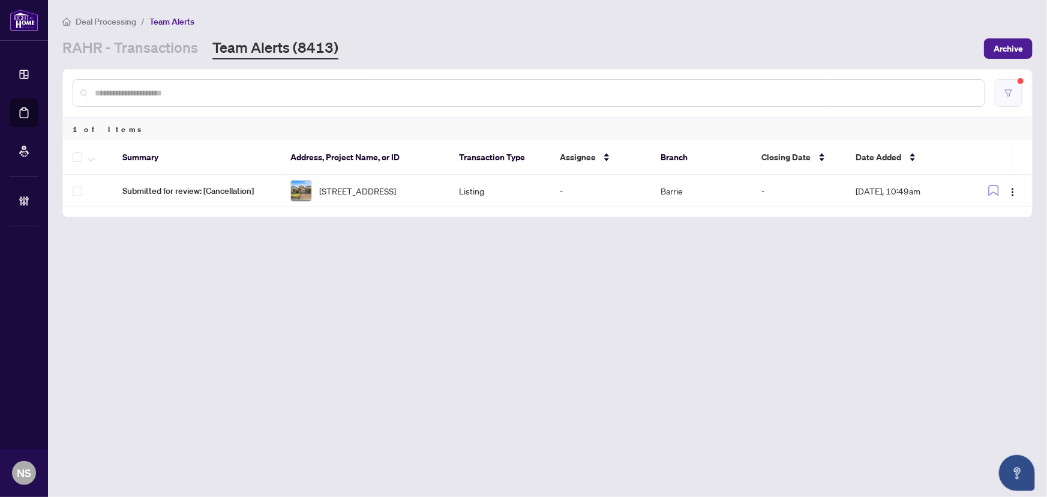
click at [999, 89] on button "button" at bounding box center [1009, 93] width 28 height 28
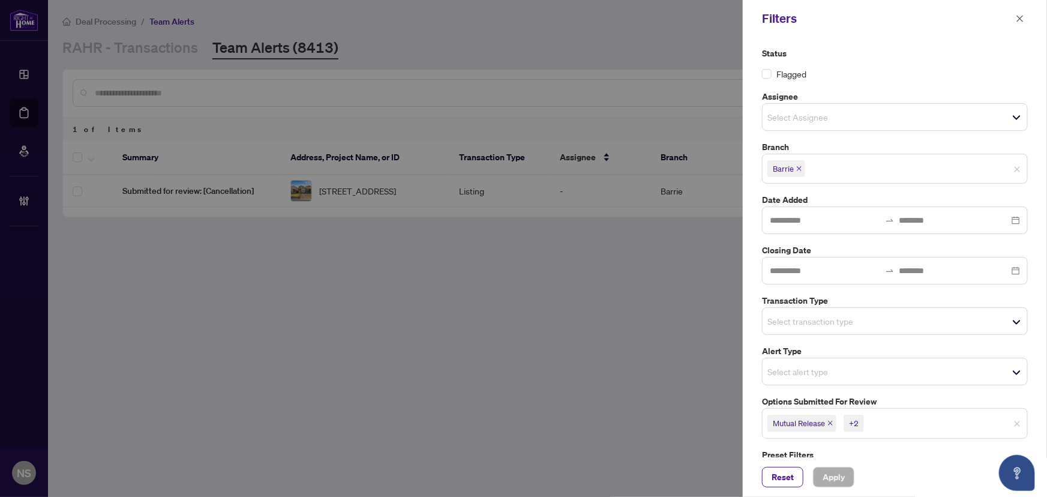
click at [834, 423] on span "Mutual Release" at bounding box center [802, 423] width 69 height 17
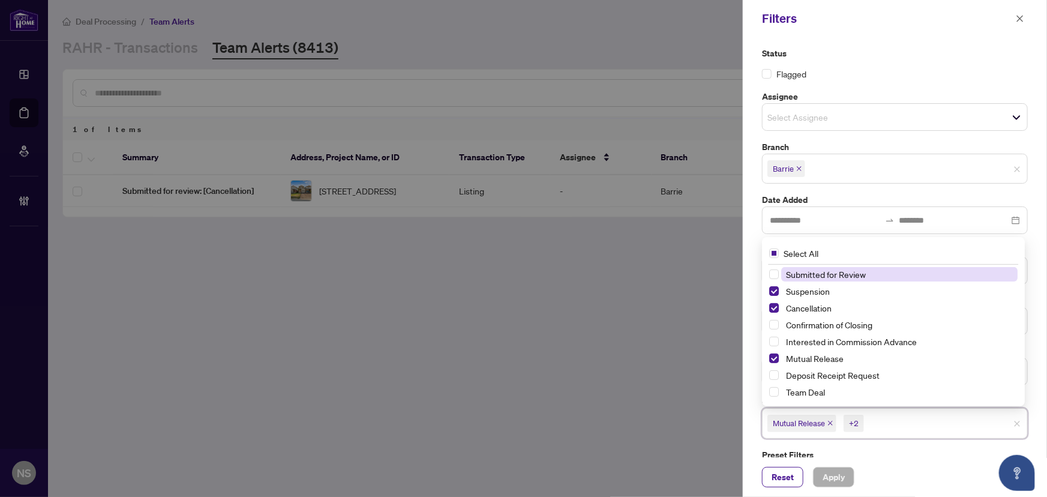
click at [833, 424] on icon "close" at bounding box center [830, 423] width 5 height 5
click at [824, 424] on span "Cancellation" at bounding box center [797, 423] width 59 height 17
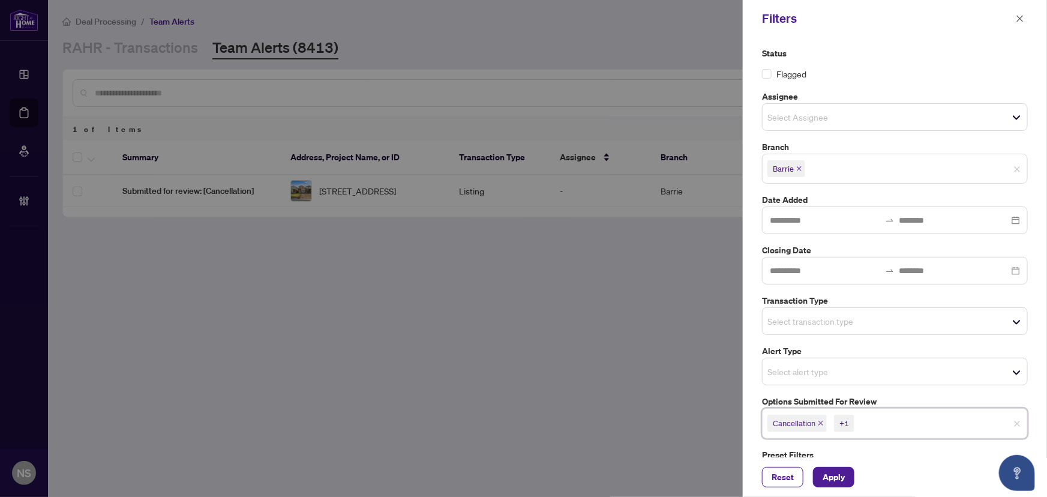
click at [822, 425] on icon "close" at bounding box center [821, 423] width 6 height 6
click at [821, 424] on icon "close" at bounding box center [818, 423] width 6 height 6
click at [815, 408] on div "Select options submitted for review" at bounding box center [895, 422] width 266 height 28
drag, startPoint x: 812, startPoint y: 185, endPoint x: 812, endPoint y: 193, distance: 7.2
click at [812, 185] on div "Status Flagged Assignee Select Assignee Branch Barrie Date Added Closing Date T…" at bounding box center [895, 263] width 273 height 432
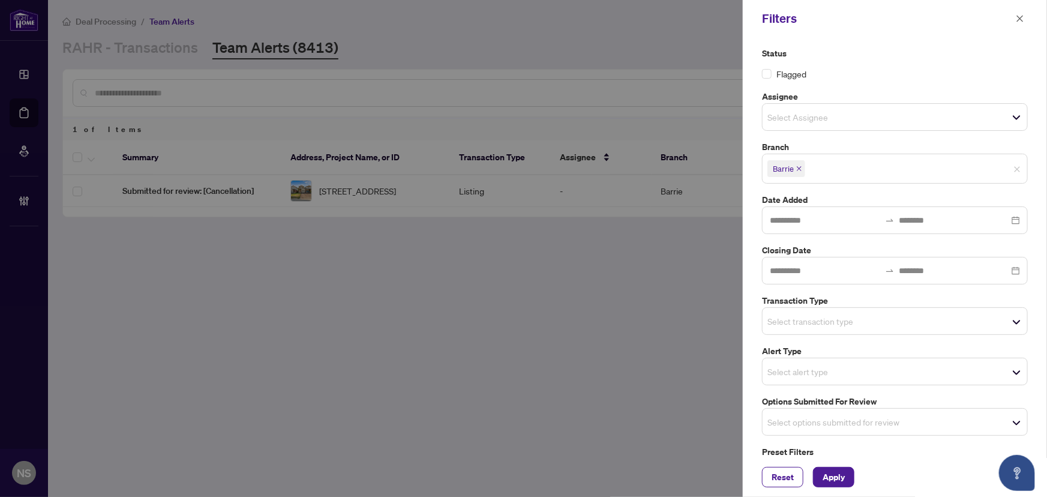
click at [792, 313] on span "Select transaction type" at bounding box center [895, 321] width 265 height 17
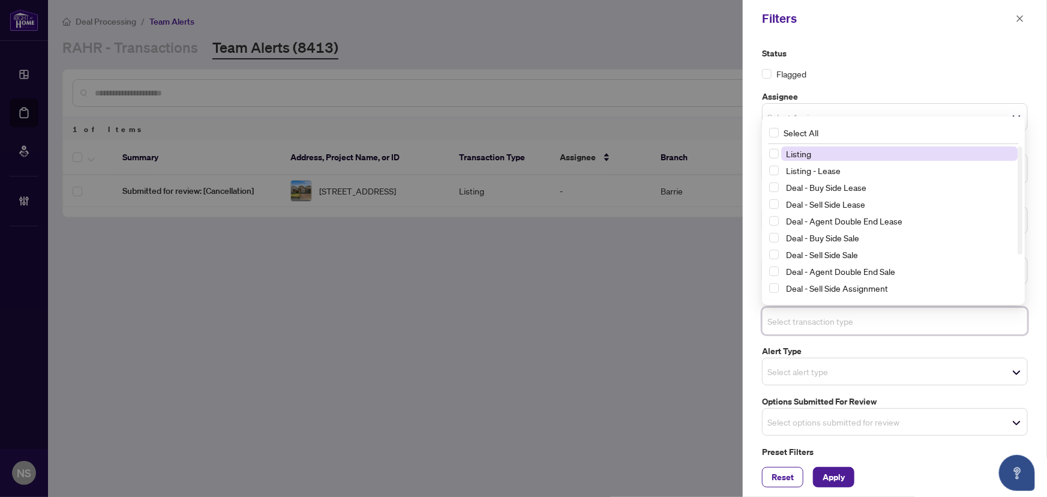
click at [801, 149] on span "Listing" at bounding box center [798, 153] width 25 height 11
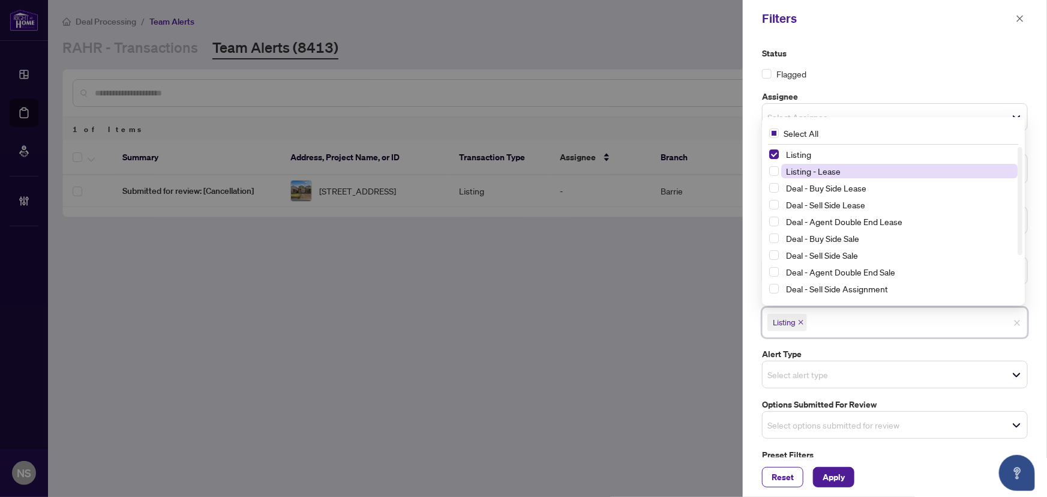
click at [807, 173] on span "Listing - Lease" at bounding box center [813, 171] width 55 height 11
click at [830, 481] on span "Apply" at bounding box center [834, 477] width 22 height 19
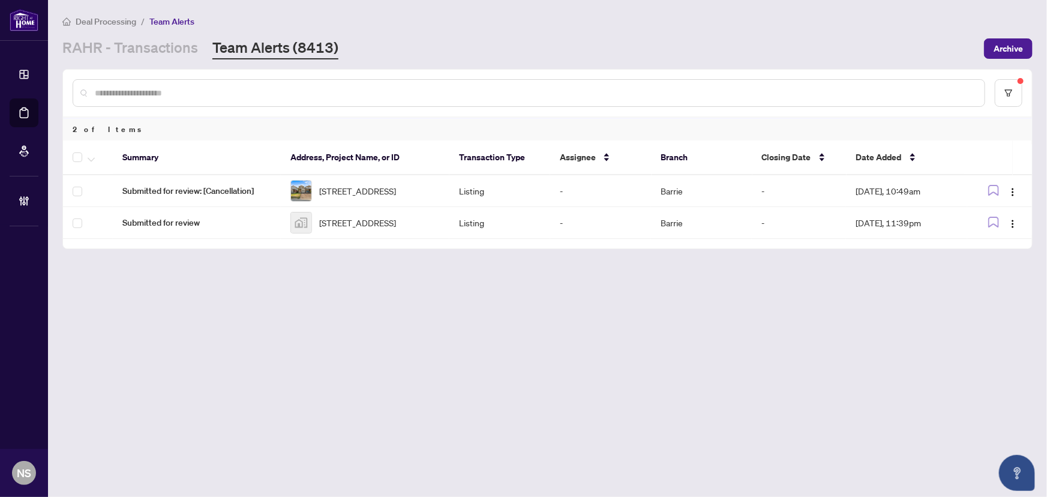
click at [129, 352] on main "Deal Processing / Team Alerts RAHR - Transactions Team Alerts (8413) Archive 2 …" at bounding box center [547, 248] width 999 height 497
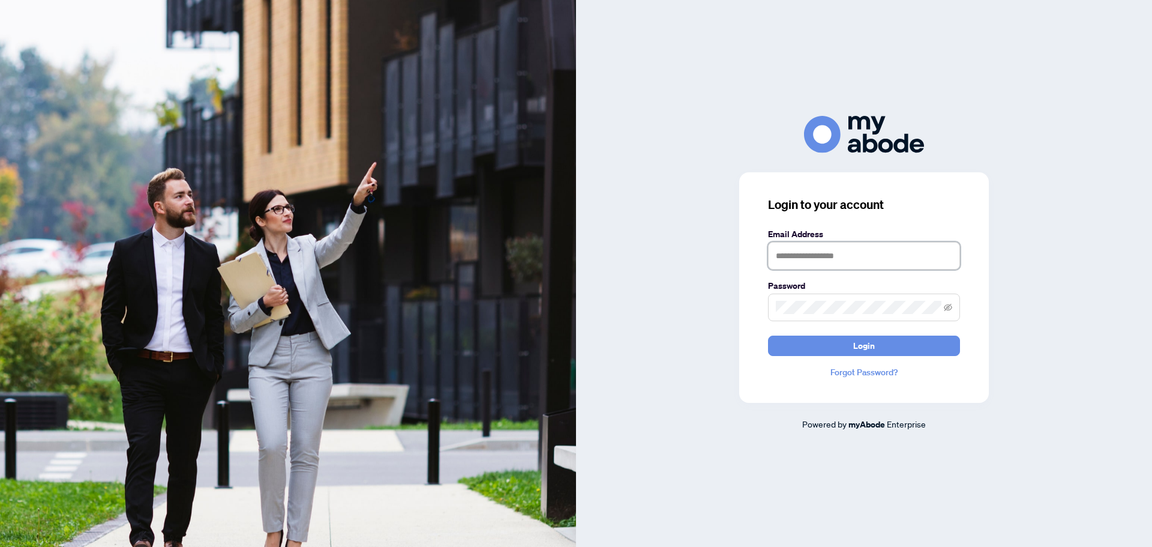
type input "**********"
click at [881, 346] on button "Login" at bounding box center [864, 346] width 192 height 20
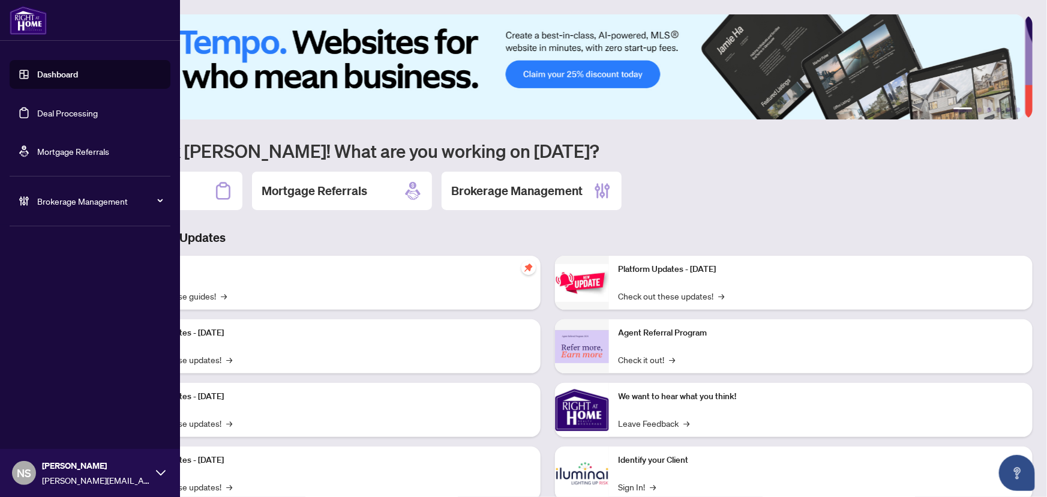
click at [58, 117] on link "Deal Processing" at bounding box center [67, 112] width 61 height 11
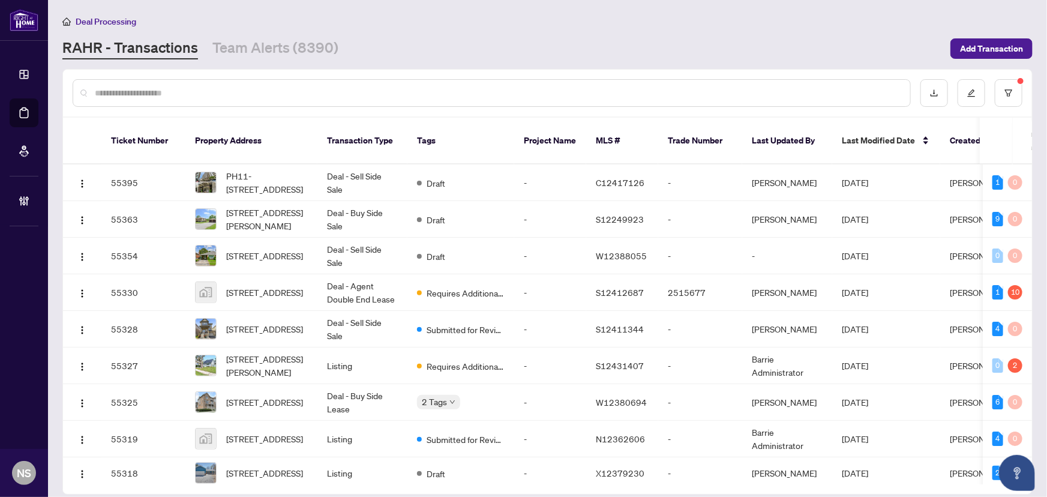
click at [197, 84] on div at bounding box center [492, 93] width 839 height 28
click at [196, 87] on input "text" at bounding box center [498, 92] width 806 height 13
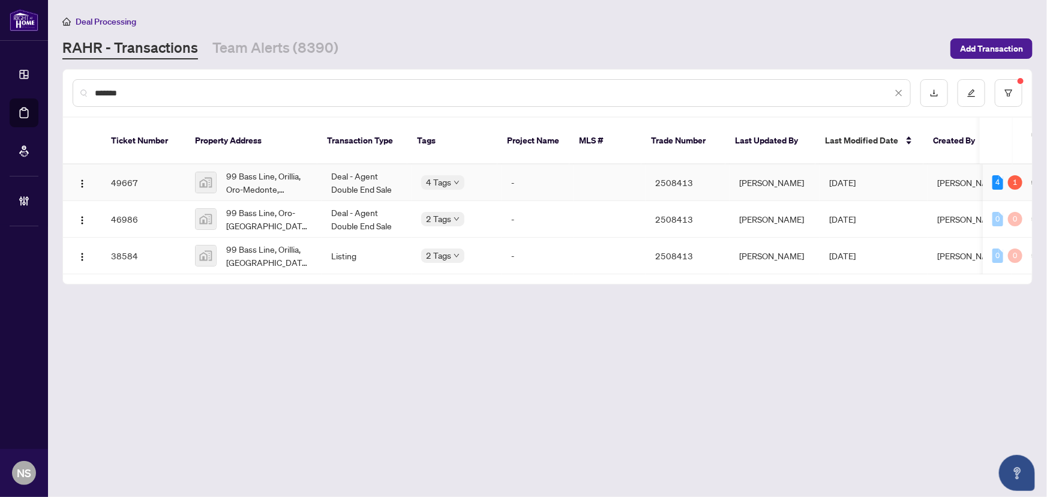
type input "*******"
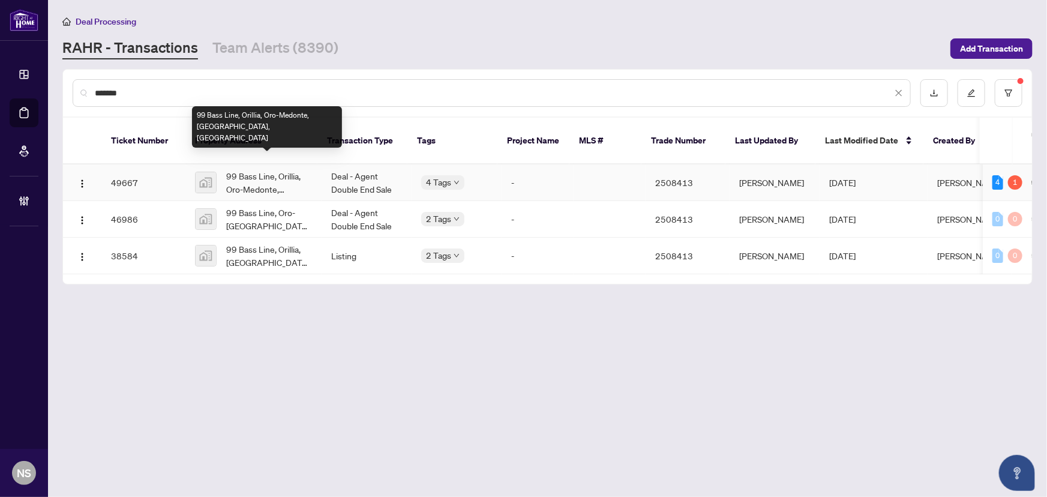
click at [279, 169] on span "99 Bass Line, Orillia, Oro-Medonte, [GEOGRAPHIC_DATA], [GEOGRAPHIC_DATA]" at bounding box center [269, 182] width 86 height 26
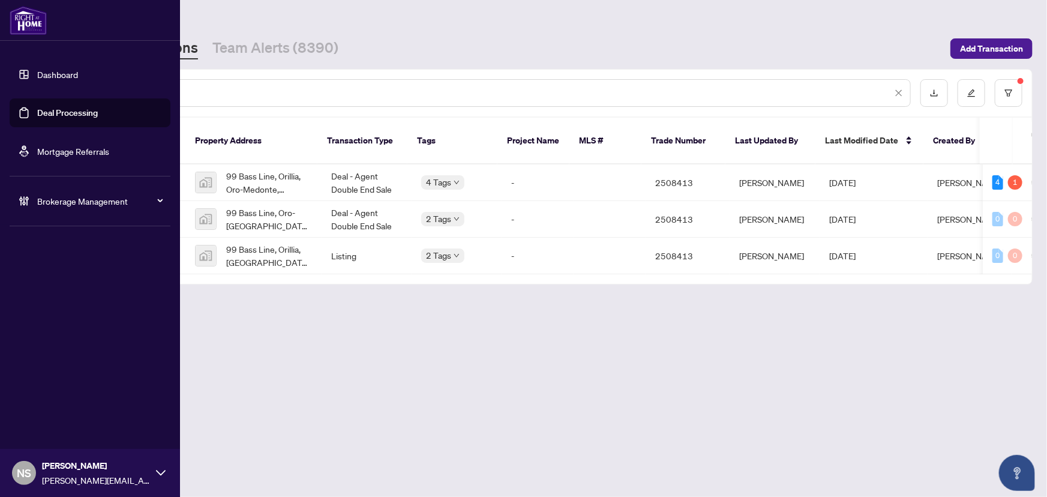
click at [65, 207] on span "Brokerage Management" at bounding box center [99, 200] width 125 height 13
click at [52, 289] on link "Manage Agents" at bounding box center [54, 287] width 59 height 11
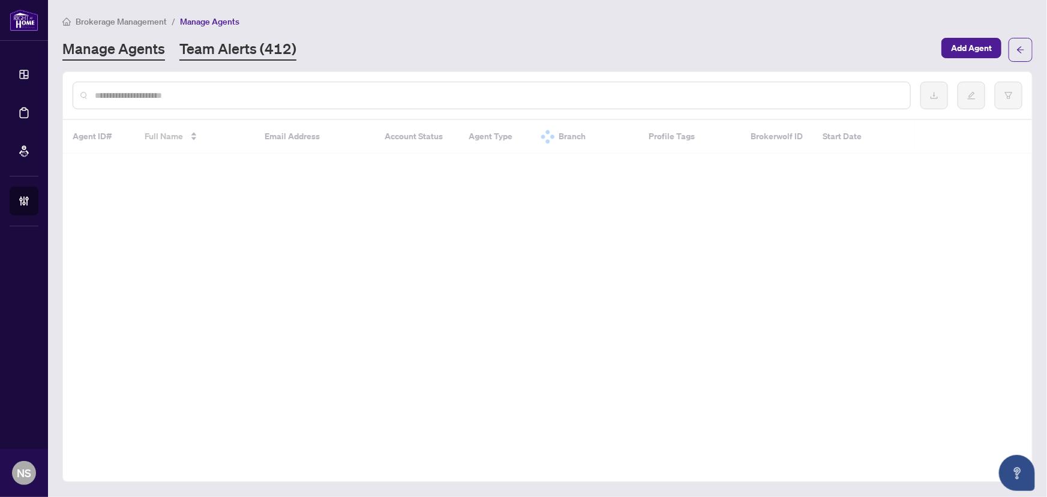
click at [252, 48] on link "Team Alerts (412)" at bounding box center [237, 50] width 117 height 22
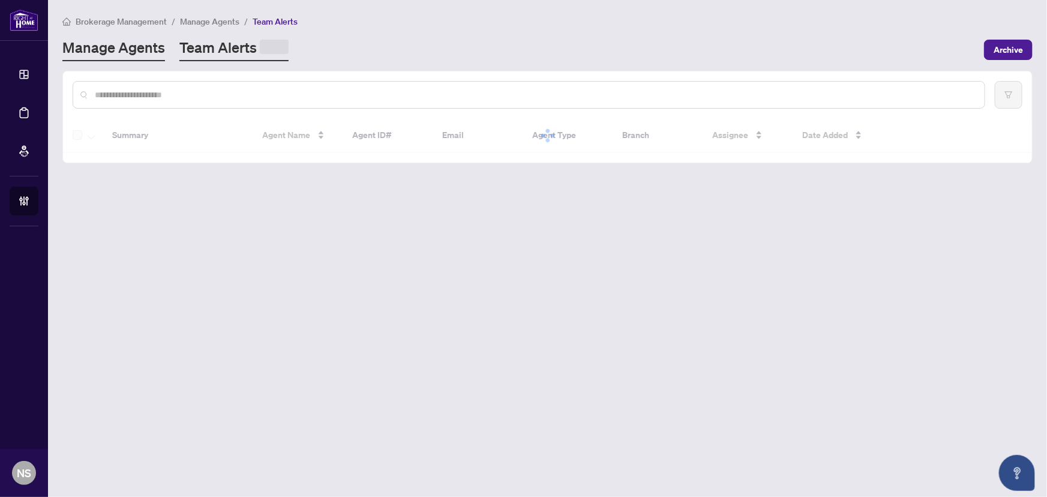
click at [157, 55] on link "Manage Agents" at bounding box center [113, 49] width 103 height 23
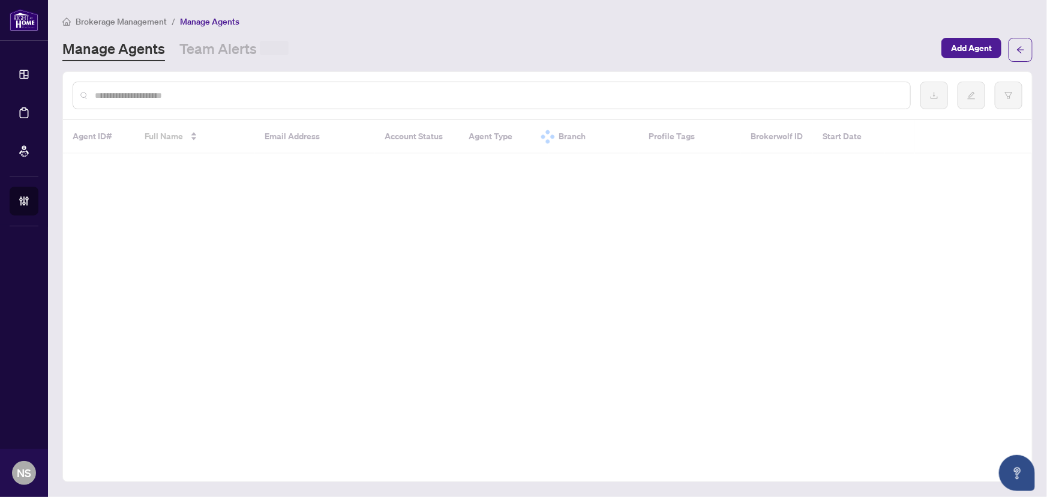
click at [153, 97] on input "text" at bounding box center [498, 95] width 806 height 13
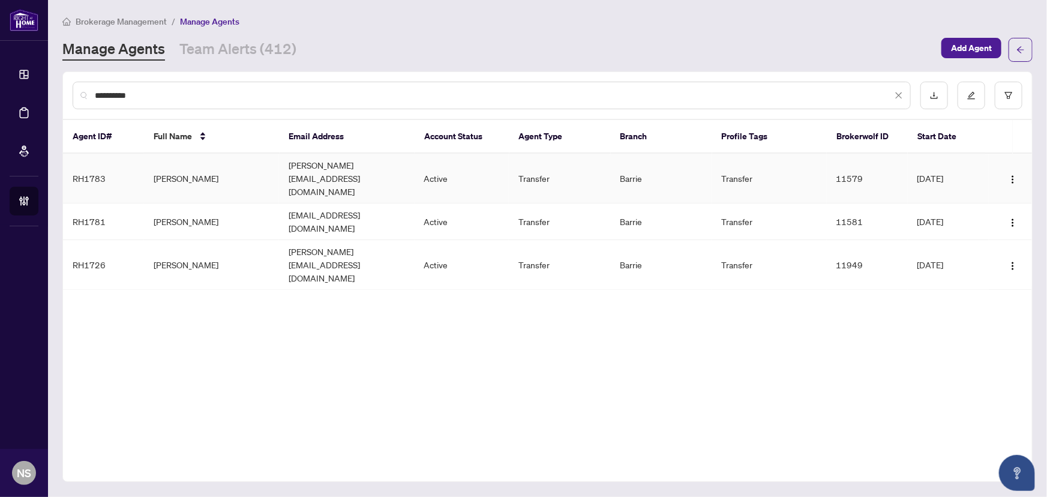
type input "**********"
click at [188, 165] on td "Lori Kooch" at bounding box center [211, 179] width 135 height 50
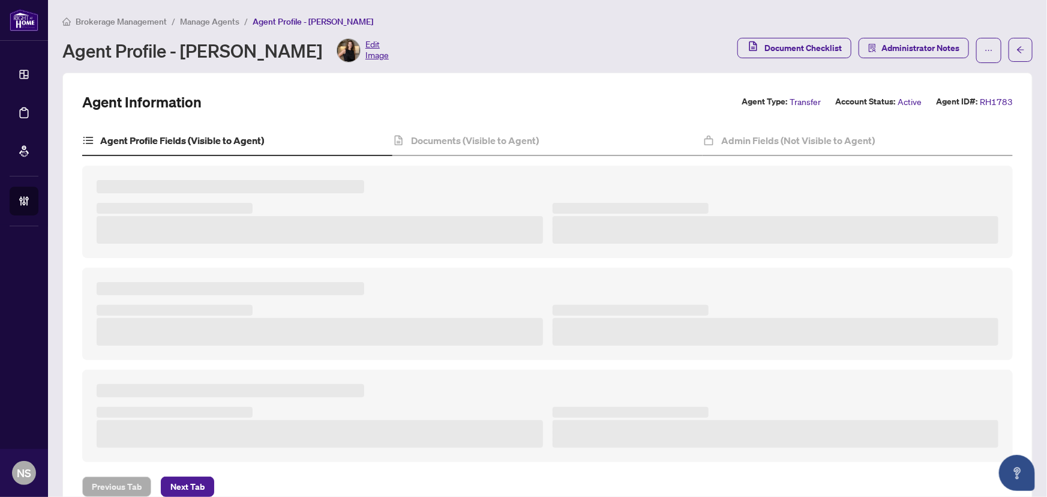
click at [337, 51] on img at bounding box center [348, 50] width 23 height 23
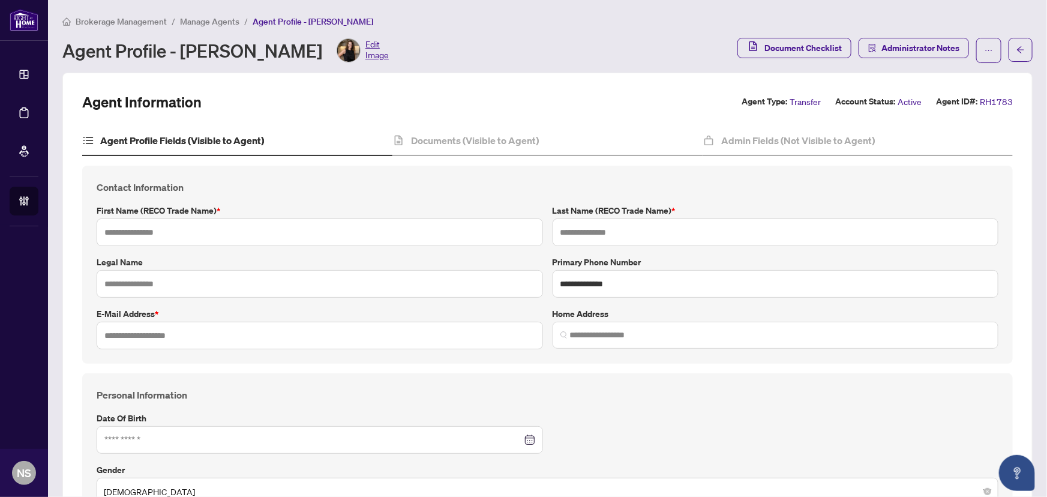
type input "****"
type input "*****"
type input "**********"
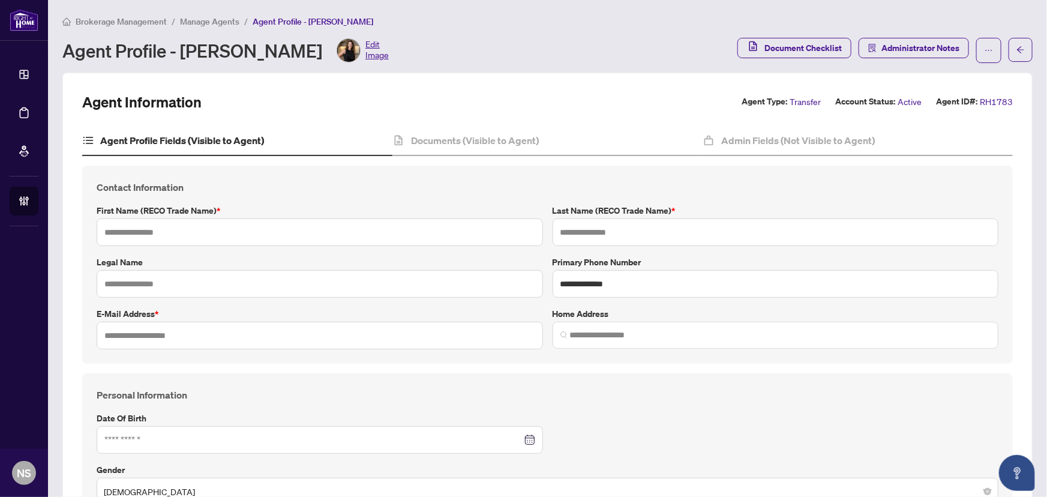
type input "*********"
type input "**********"
type input "******"
type input "**********"
type input "**"
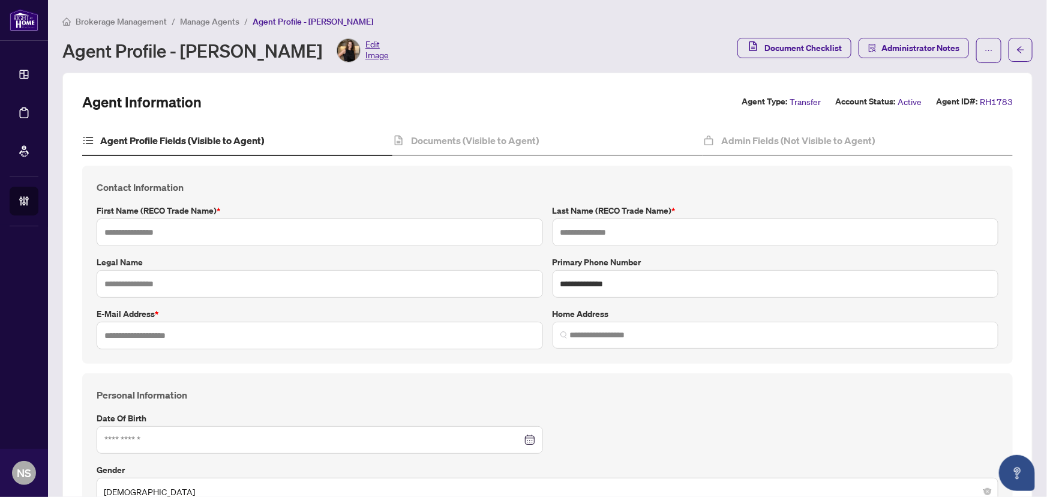
type input "******"
type input "*"
type input "**********"
type input "*******"
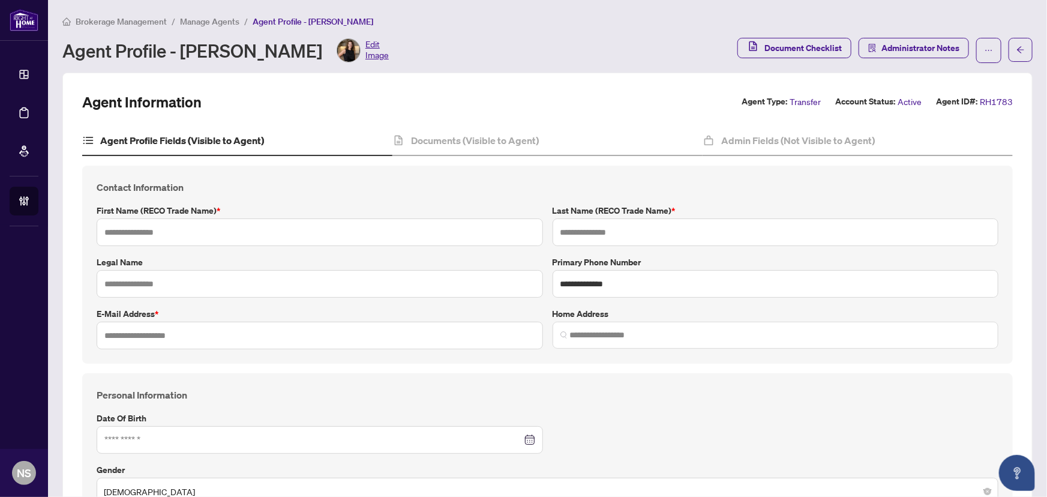
type input "*******"
type input "**********"
type input "****"
type input "**********"
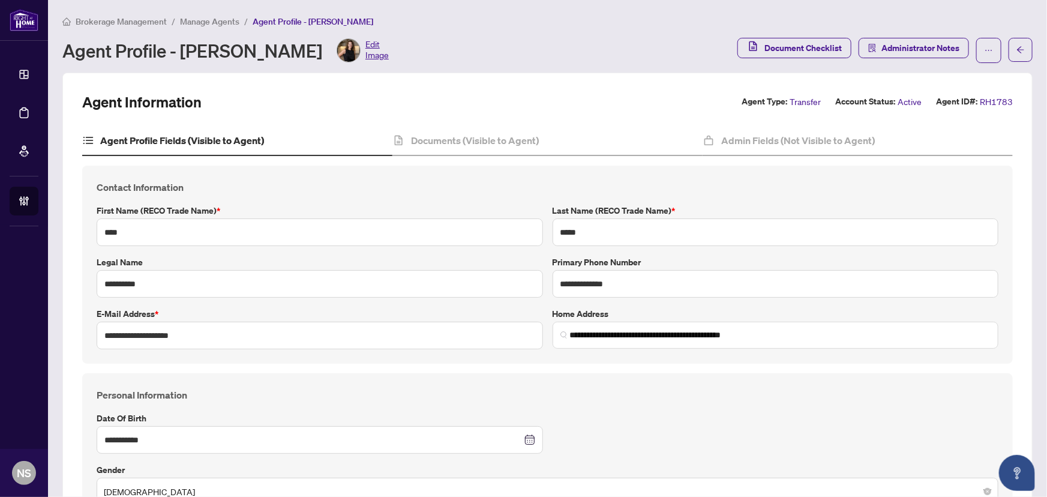
click at [366, 52] on span "Edit Image" at bounding box center [377, 50] width 23 height 24
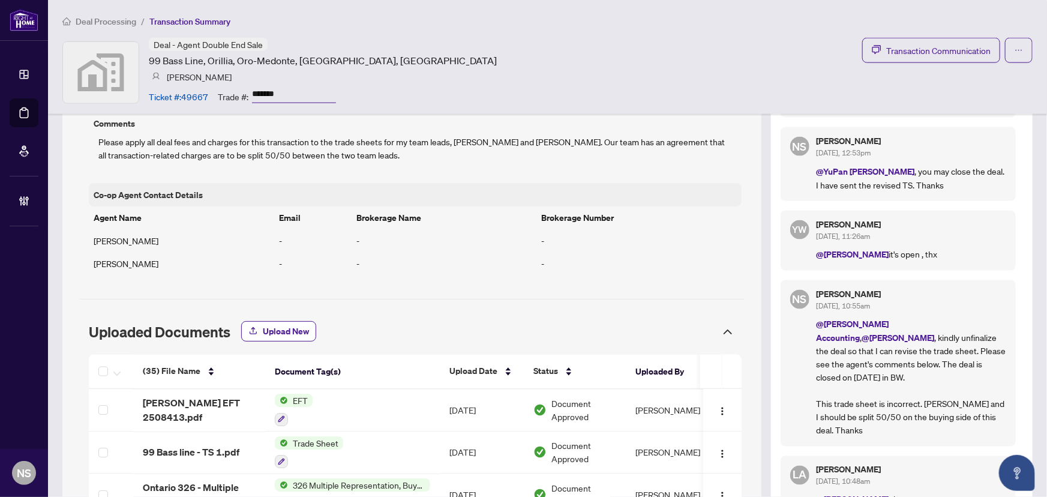
scroll to position [782, 0]
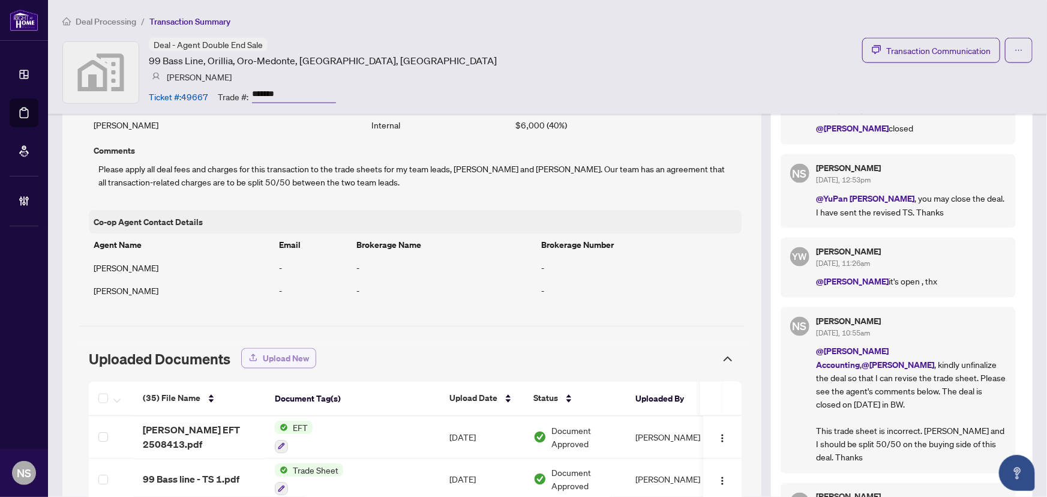
click at [274, 357] on span "Upload New" at bounding box center [286, 358] width 46 height 19
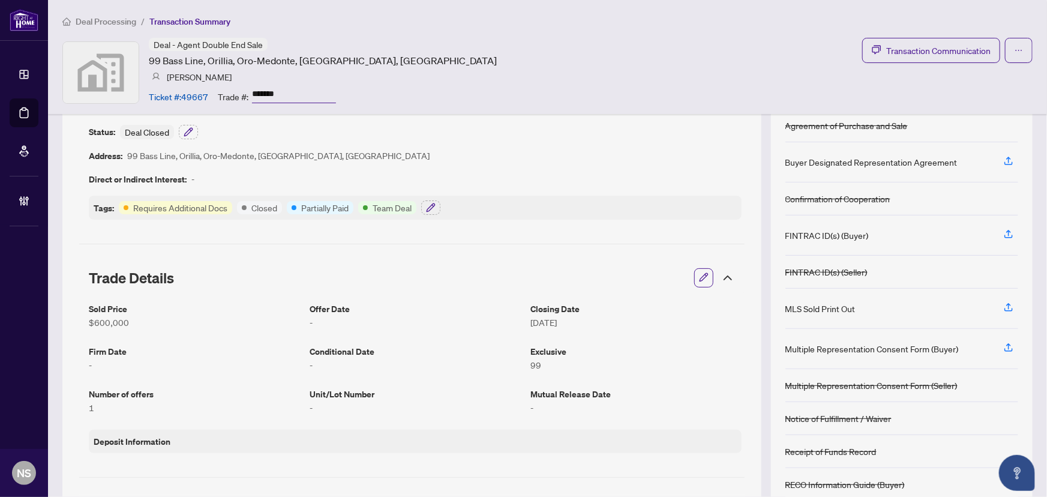
scroll to position [0, 0]
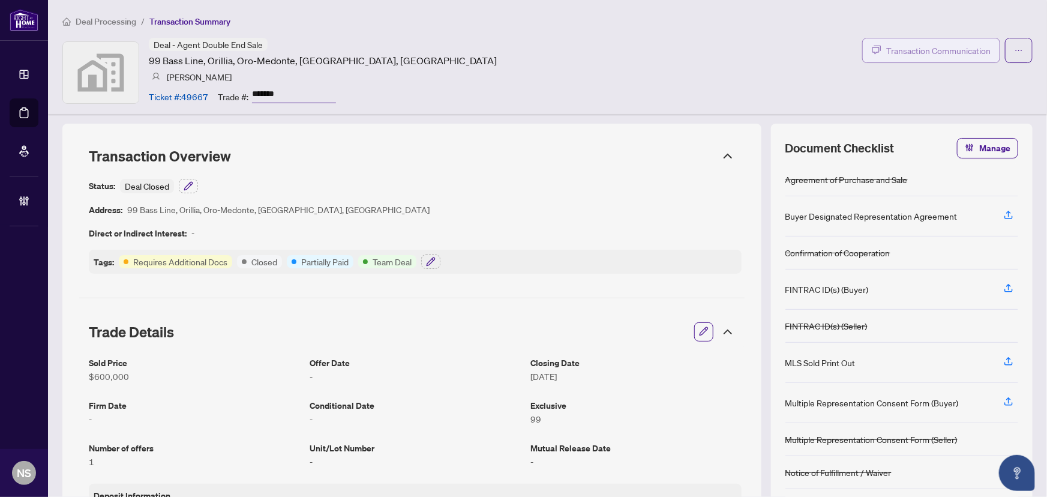
click at [910, 61] on button "Transaction Communication" at bounding box center [932, 50] width 138 height 25
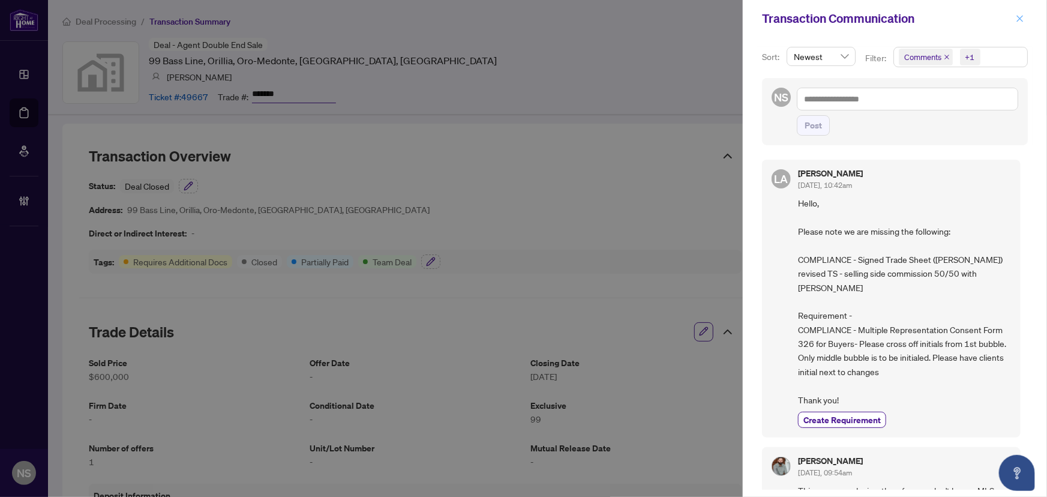
click at [1020, 18] on icon "close" at bounding box center [1020, 18] width 7 height 7
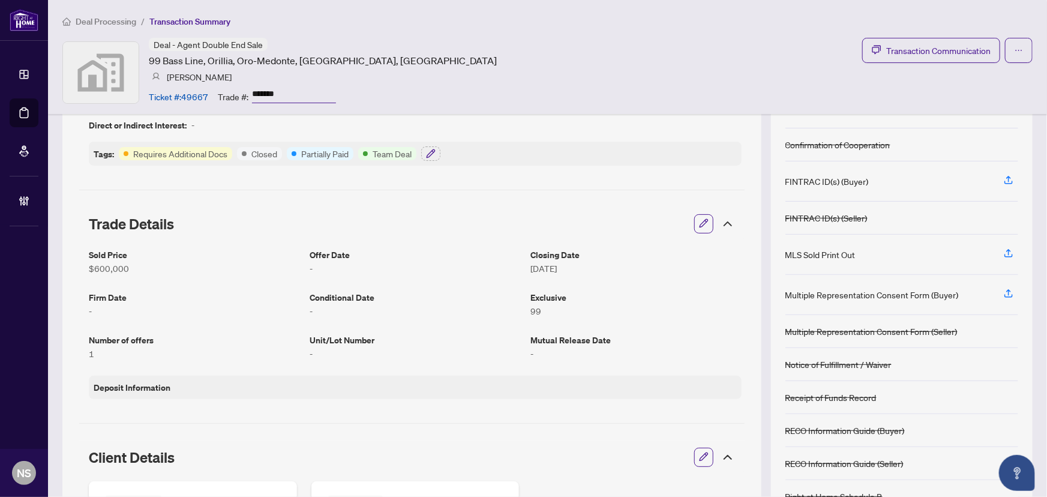
scroll to position [109, 0]
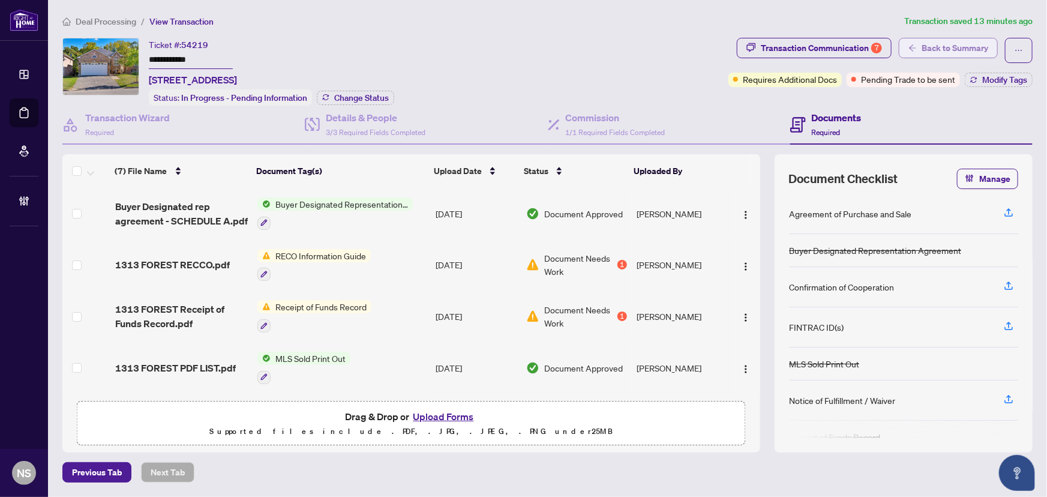
click at [918, 53] on button "Back to Summary" at bounding box center [948, 48] width 99 height 20
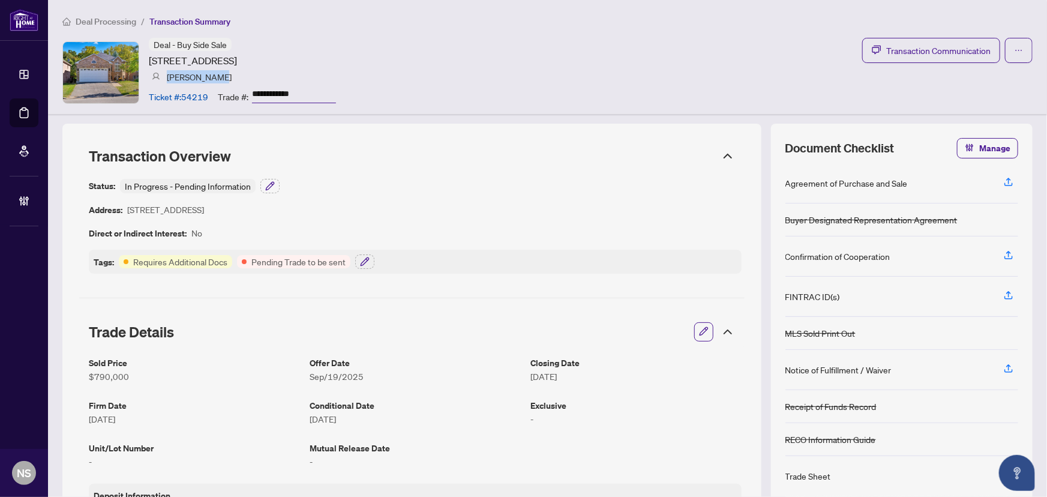
drag, startPoint x: 169, startPoint y: 79, endPoint x: 215, endPoint y: 80, distance: 46.2
click at [215, 80] on article "[PERSON_NAME]" at bounding box center [199, 76] width 65 height 13
click at [245, 80] on div "**********" at bounding box center [242, 72] width 187 height 69
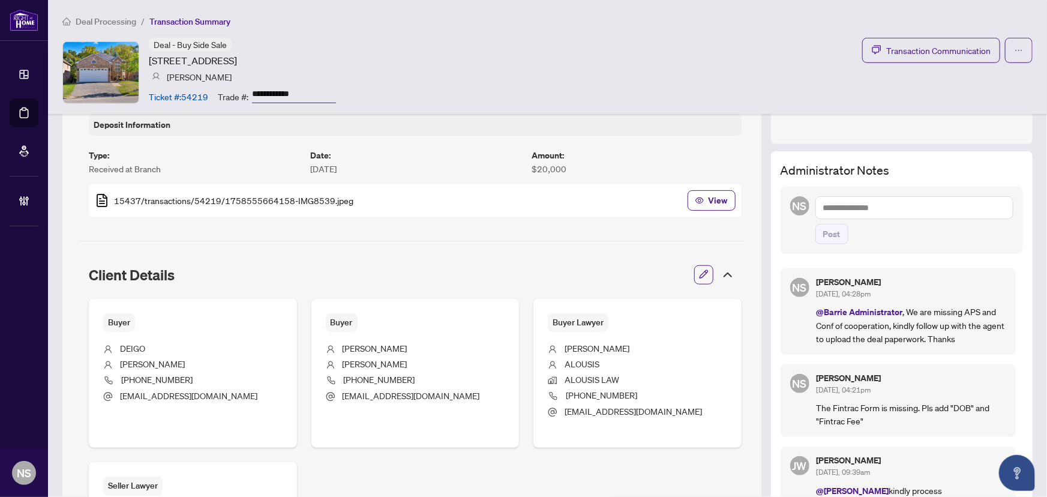
scroll to position [382, 0]
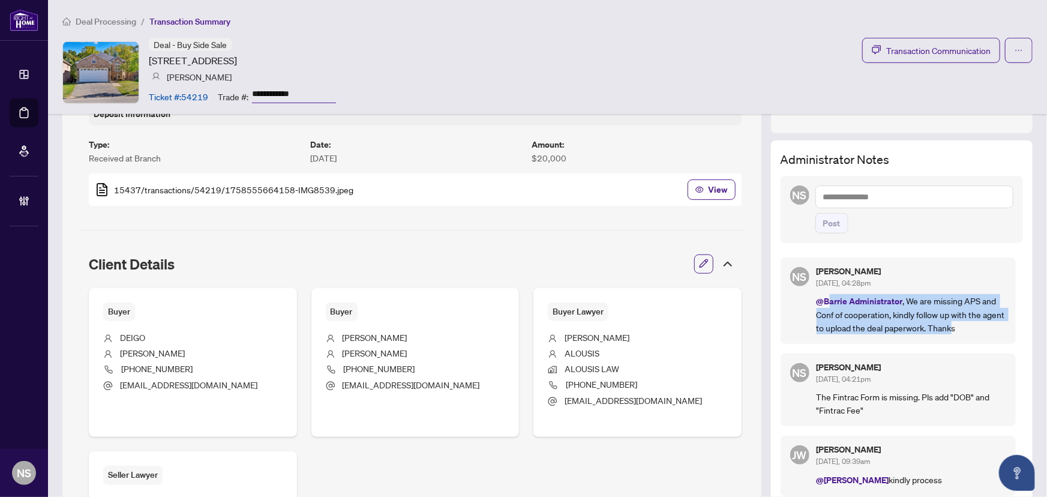
drag, startPoint x: 820, startPoint y: 300, endPoint x: 943, endPoint y: 328, distance: 126.1
click at [943, 328] on p "@Barrie Administrator , We are missing APS and Conf of cooperation, kindly foll…" at bounding box center [912, 314] width 190 height 40
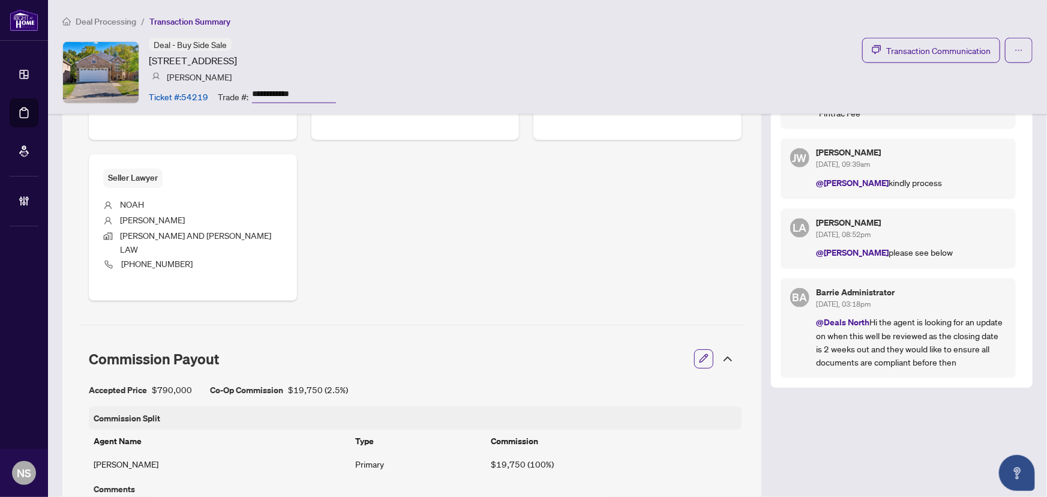
scroll to position [764, 0]
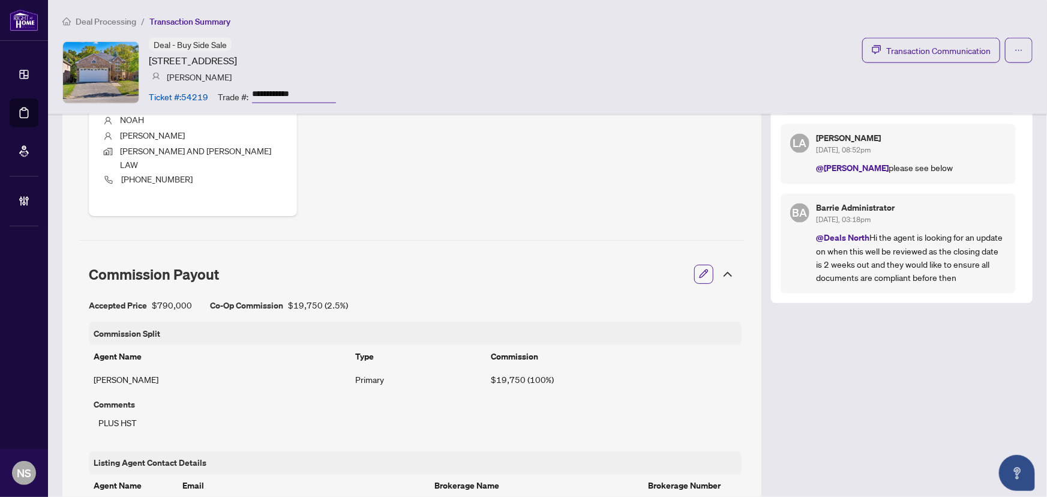
drag, startPoint x: 954, startPoint y: 273, endPoint x: 831, endPoint y: 211, distance: 138.0
click at [831, 211] on div "Barrie Administrator [DATE], 03:18pm @Deals North Hi the agent is looking for a…" at bounding box center [912, 243] width 190 height 80
click at [914, 399] on div "Transaction Overview Status: In Progress - Pending Information Address: [STREET…" at bounding box center [547, 174] width 971 height 1628
